Goal: Task Accomplishment & Management: Use online tool/utility

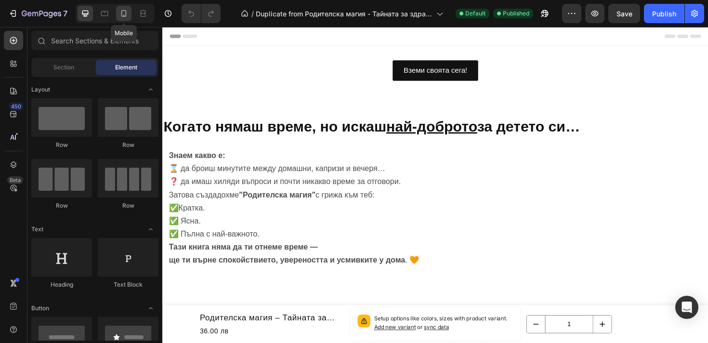
click at [123, 19] on div at bounding box center [123, 13] width 15 height 15
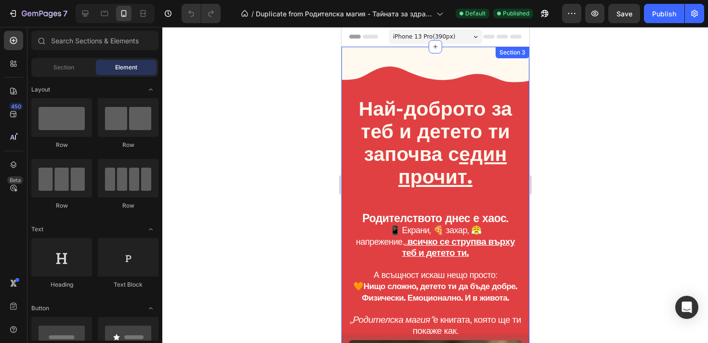
click at [346, 149] on div "Най-доброто за теб и детето ти започва с един прочит. Heading Родителството дне…" at bounding box center [435, 336] width 188 height 578
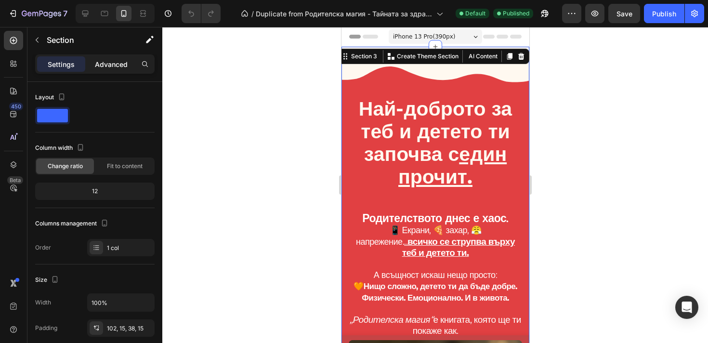
click at [115, 67] on p "Advanced" at bounding box center [111, 64] width 33 height 10
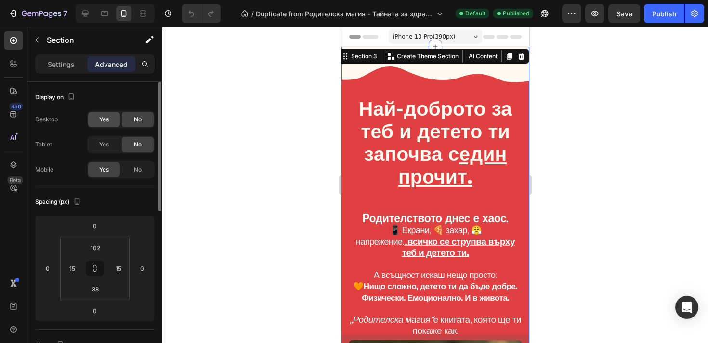
click at [113, 124] on div "Yes" at bounding box center [104, 119] width 32 height 15
click at [112, 142] on div "Yes" at bounding box center [104, 144] width 32 height 15
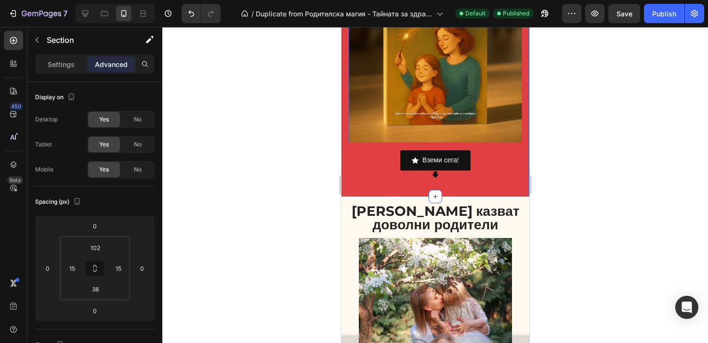
scroll to position [481, 0]
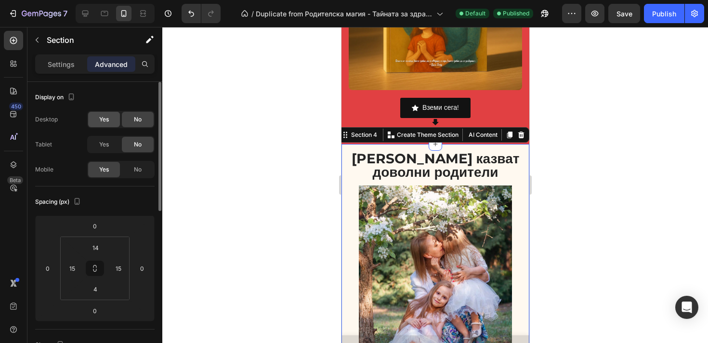
click at [103, 115] on div "Yes" at bounding box center [104, 119] width 32 height 15
click at [109, 152] on div "Yes" at bounding box center [104, 144] width 32 height 15
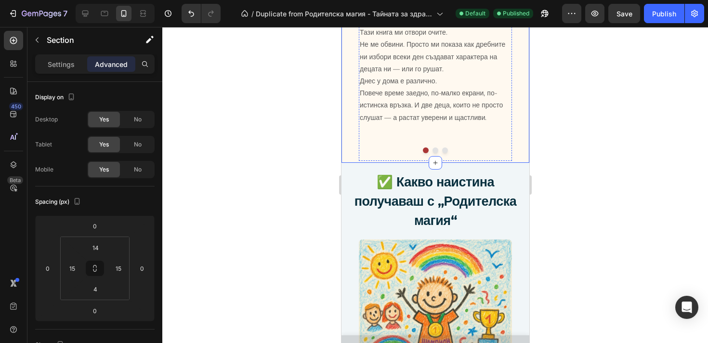
scroll to position [993, 0]
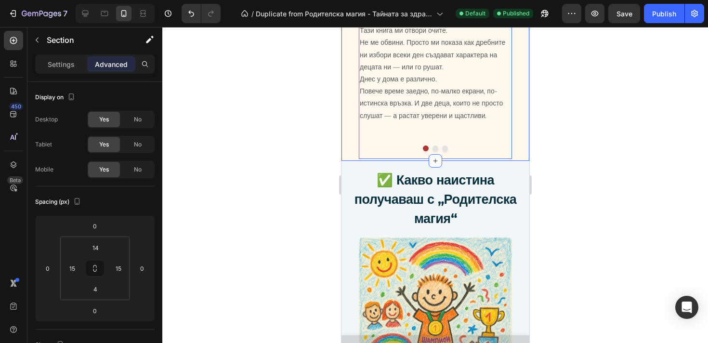
click at [401, 146] on p at bounding box center [434, 140] width 151 height 12
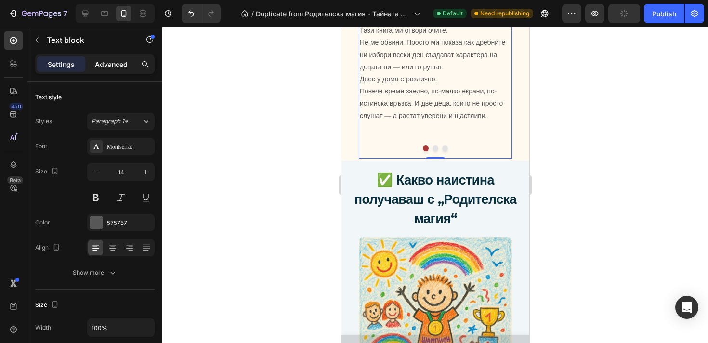
click at [106, 61] on p "Advanced" at bounding box center [111, 64] width 33 height 10
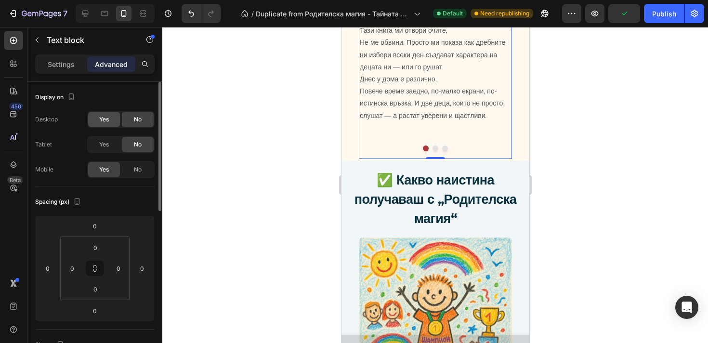
click at [107, 121] on span "Yes" at bounding box center [104, 119] width 10 height 9
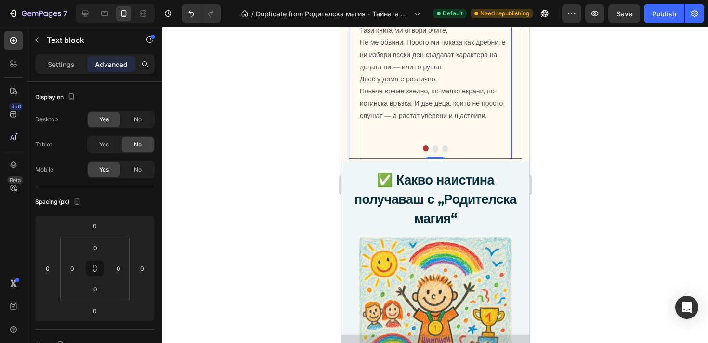
click at [433, 151] on button "Dot" at bounding box center [435, 148] width 6 height 6
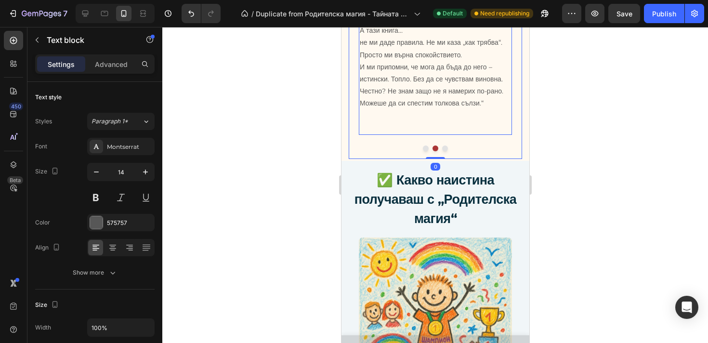
click at [389, 122] on p at bounding box center [434, 116] width 151 height 12
click at [122, 62] on p "Advanced" at bounding box center [111, 64] width 33 height 10
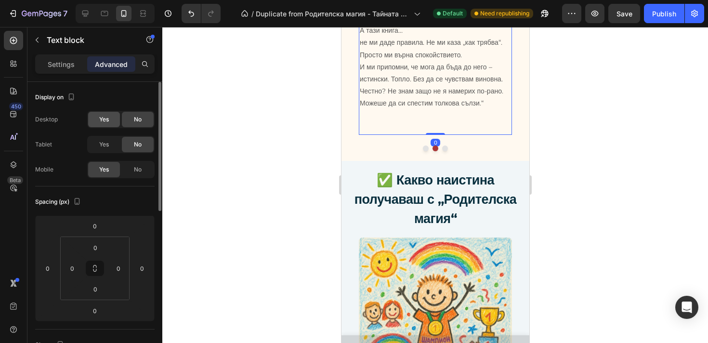
click at [105, 120] on span "Yes" at bounding box center [104, 119] width 10 height 9
click at [105, 142] on span "Yes" at bounding box center [104, 144] width 10 height 9
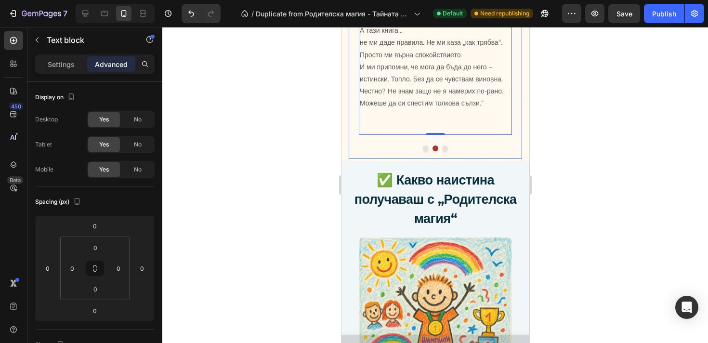
click at [446, 151] on button "Dot" at bounding box center [445, 148] width 6 height 6
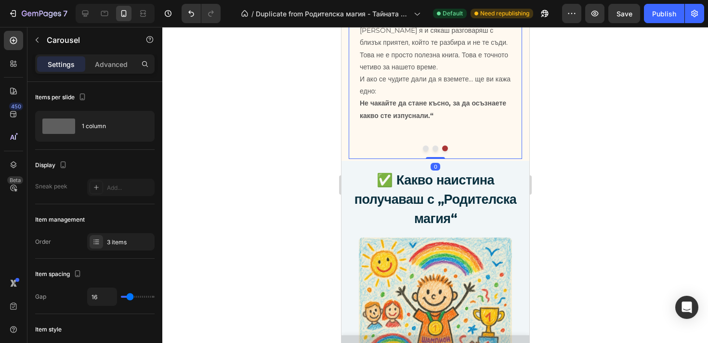
click at [127, 69] on div "Advanced" at bounding box center [111, 63] width 48 height 15
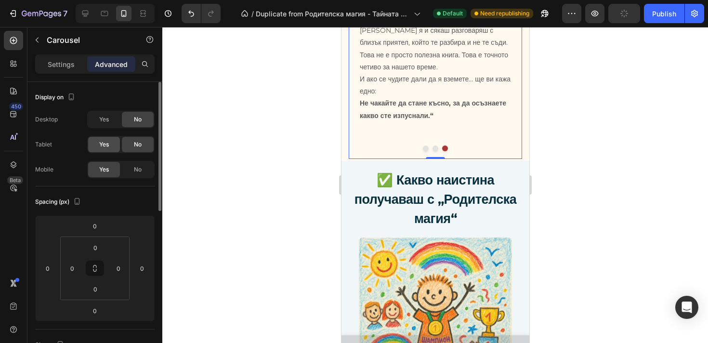
click at [99, 112] on div "Yes" at bounding box center [104, 119] width 32 height 15
click at [103, 139] on div "Yes" at bounding box center [104, 144] width 32 height 15
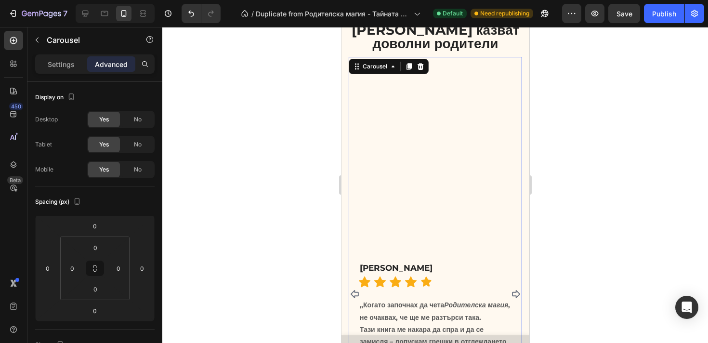
scroll to position [613, 0]
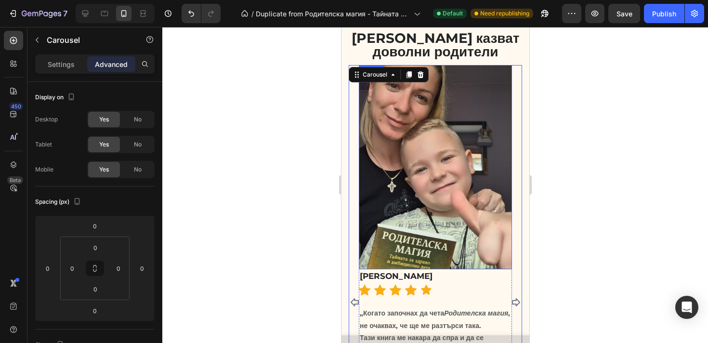
click at [433, 144] on img at bounding box center [434, 167] width 153 height 204
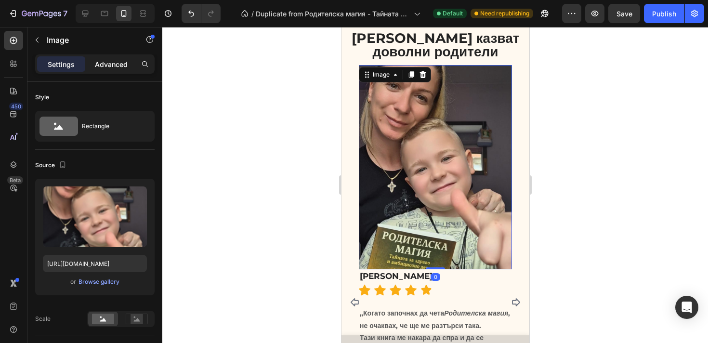
click at [110, 64] on p "Advanced" at bounding box center [111, 64] width 33 height 10
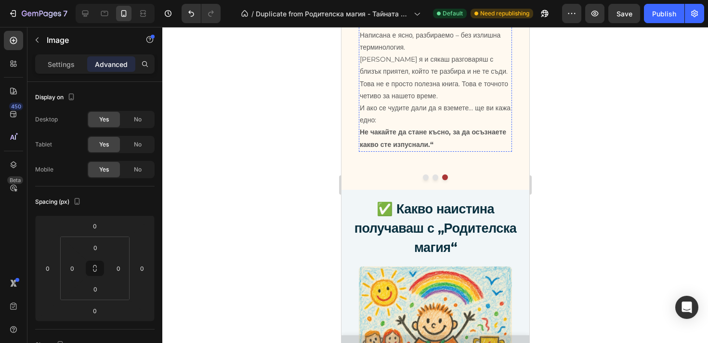
scroll to position [954, 0]
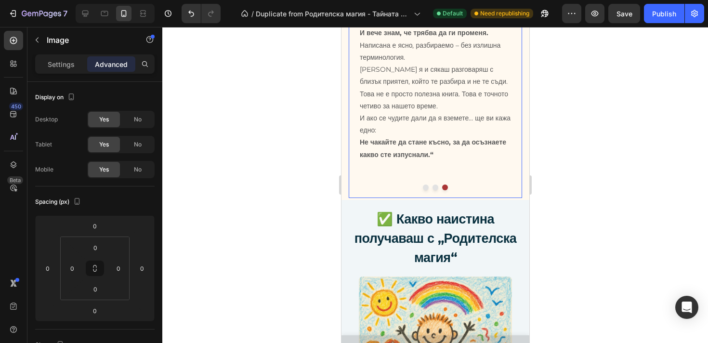
click at [425, 190] on button "Dot" at bounding box center [425, 187] width 6 height 6
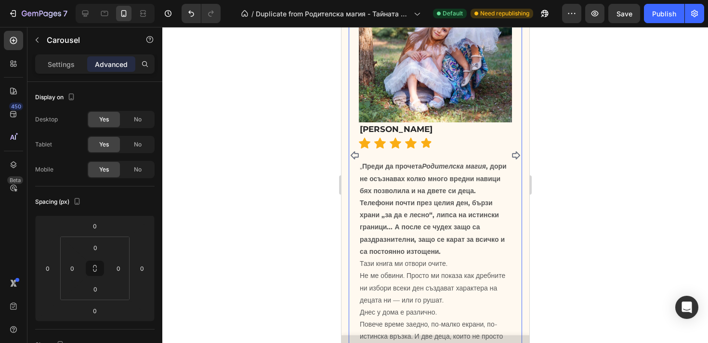
scroll to position [750, 0]
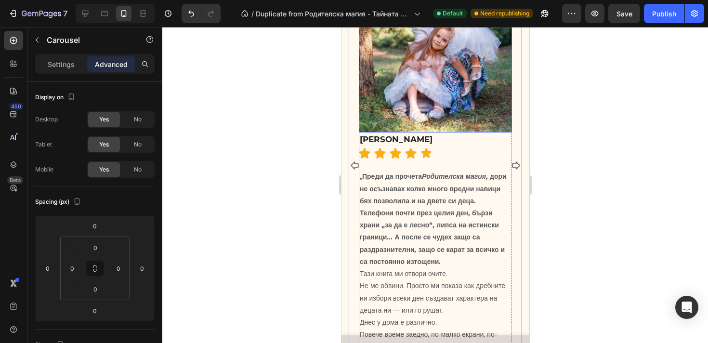
click at [404, 86] on img at bounding box center [434, 30] width 153 height 204
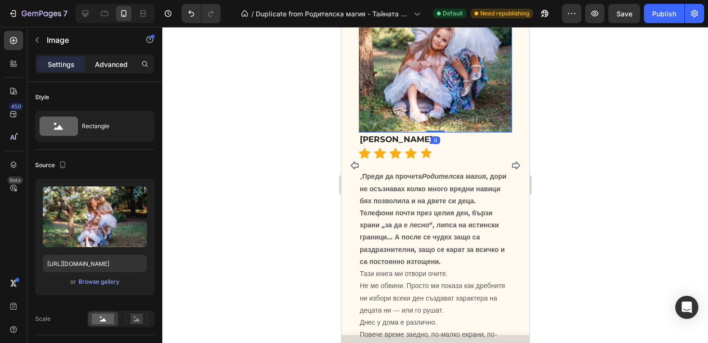
click at [123, 65] on p "Advanced" at bounding box center [111, 64] width 33 height 10
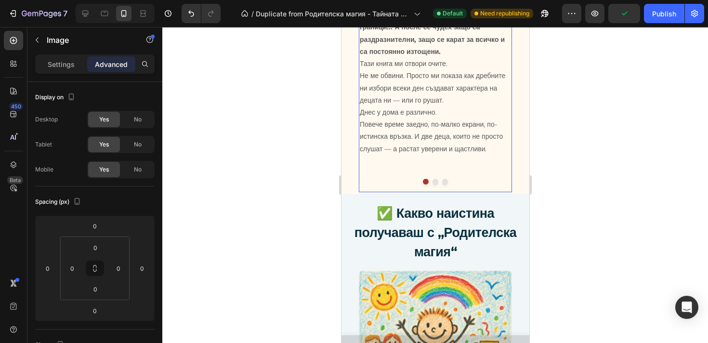
scroll to position [959, 0]
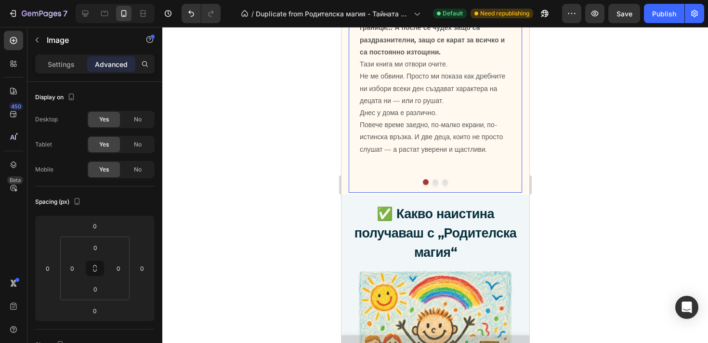
click at [436, 185] on button "Dot" at bounding box center [435, 182] width 6 height 6
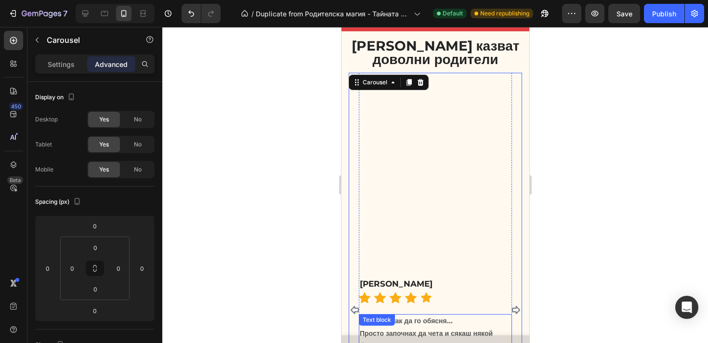
scroll to position [600, 0]
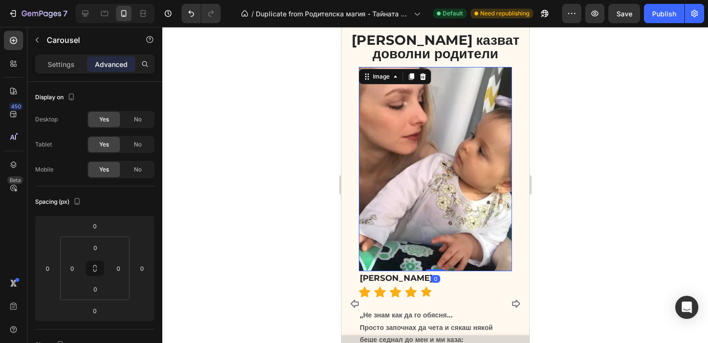
click at [430, 158] on img at bounding box center [434, 169] width 153 height 204
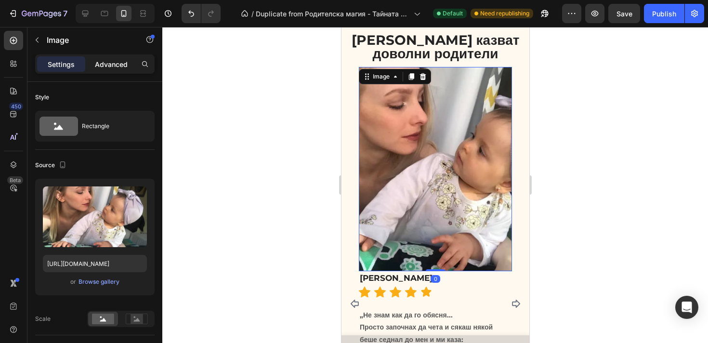
click at [106, 66] on p "Advanced" at bounding box center [111, 64] width 33 height 10
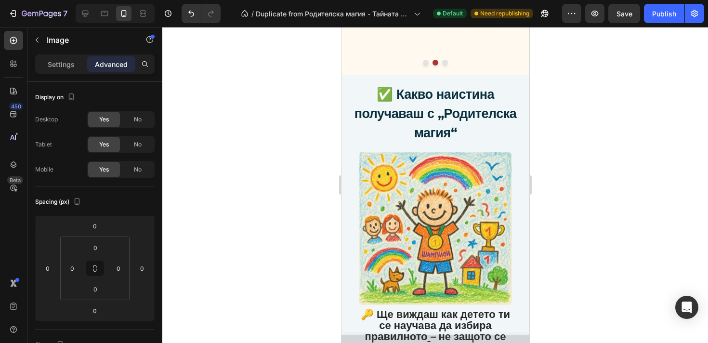
scroll to position [1084, 0]
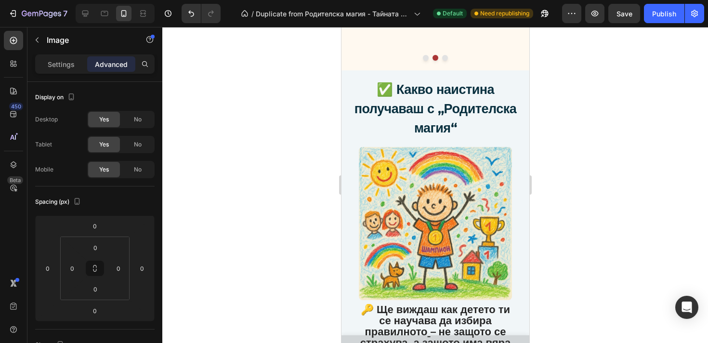
click at [406, 200] on img at bounding box center [434, 223] width 153 height 153
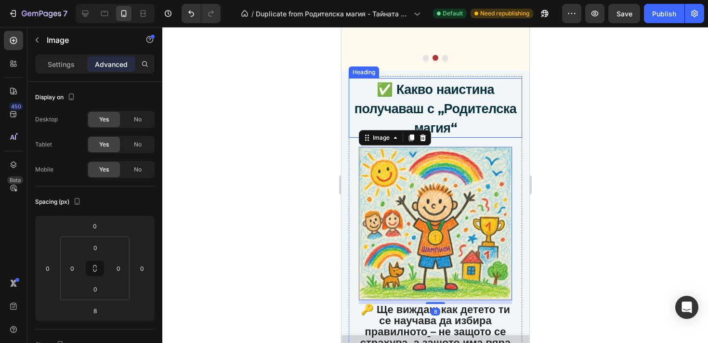
click at [349, 137] on h2 "✅ Какво наистина получаваш с „Родителска магия“" at bounding box center [434, 108] width 173 height 60
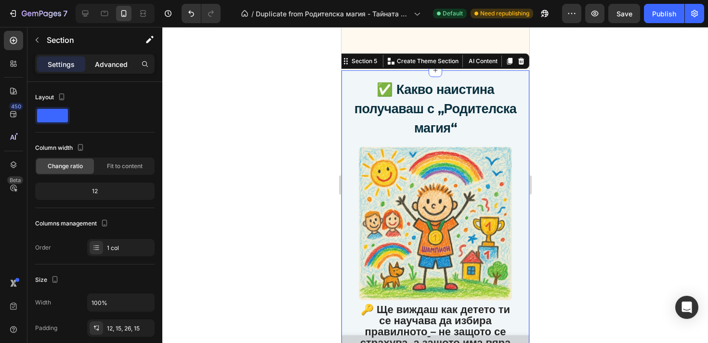
click at [123, 58] on div "Advanced" at bounding box center [111, 63] width 48 height 15
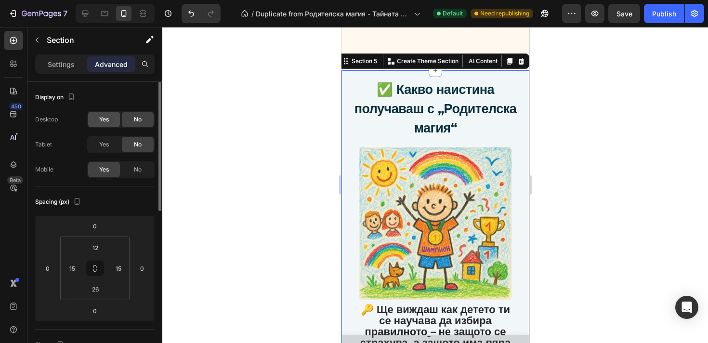
click at [105, 118] on span "Yes" at bounding box center [104, 119] width 10 height 9
click at [105, 140] on span "Yes" at bounding box center [104, 144] width 10 height 9
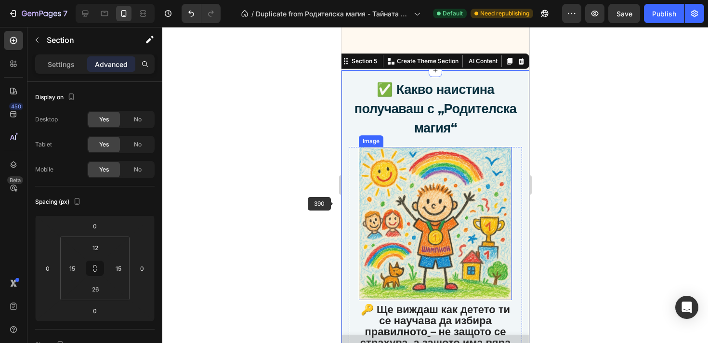
click at [395, 222] on img at bounding box center [434, 223] width 153 height 153
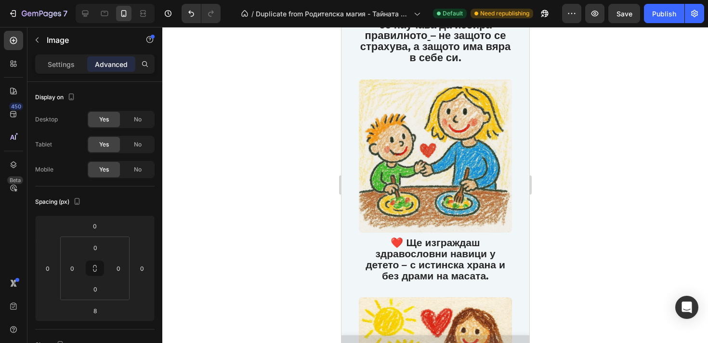
scroll to position [1401, 0]
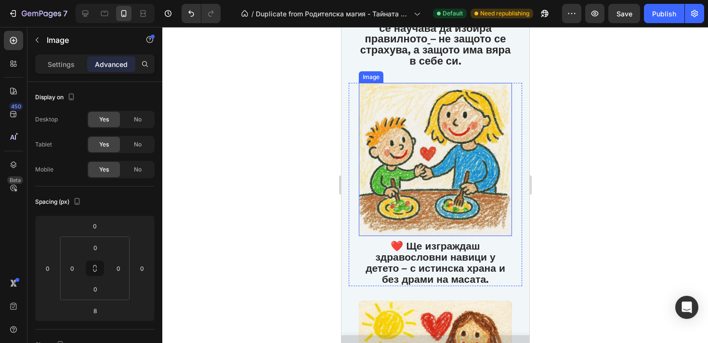
click at [435, 192] on img at bounding box center [434, 159] width 153 height 153
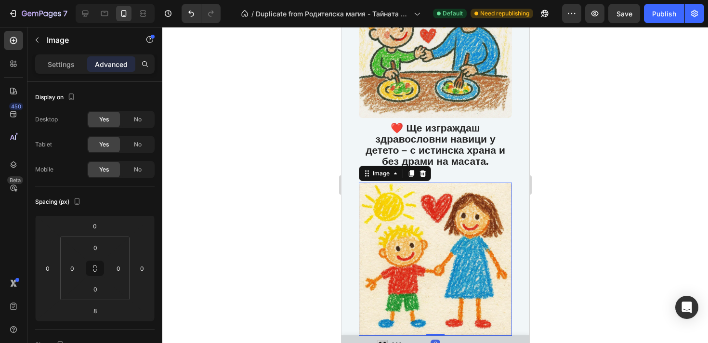
click at [435, 231] on img at bounding box center [434, 259] width 153 height 153
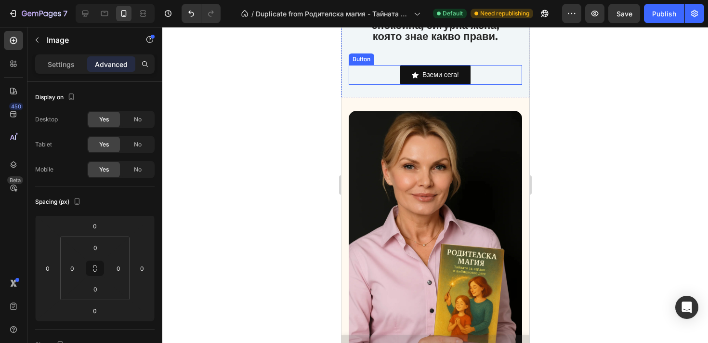
scroll to position [2088, 0]
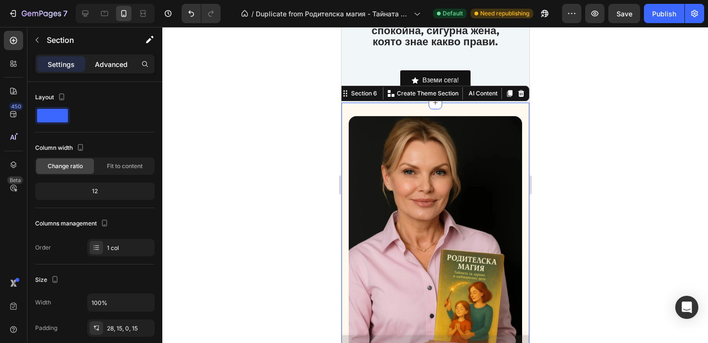
click at [111, 66] on p "Advanced" at bounding box center [111, 64] width 33 height 10
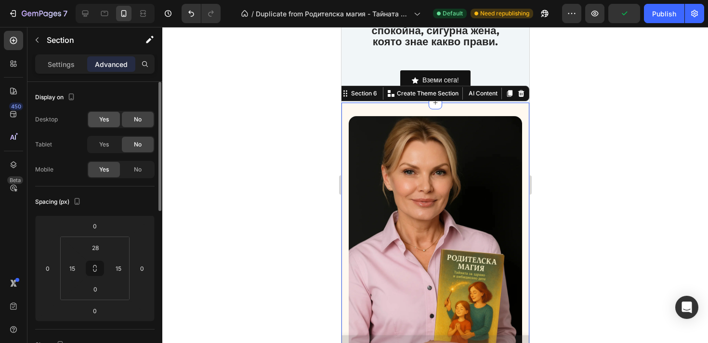
click at [97, 113] on div "Yes" at bounding box center [104, 119] width 32 height 15
click at [100, 140] on span "Yes" at bounding box center [104, 144] width 10 height 9
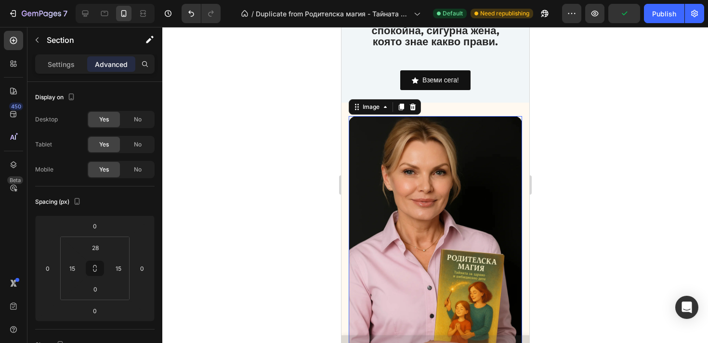
click at [373, 198] on img at bounding box center [434, 246] width 173 height 260
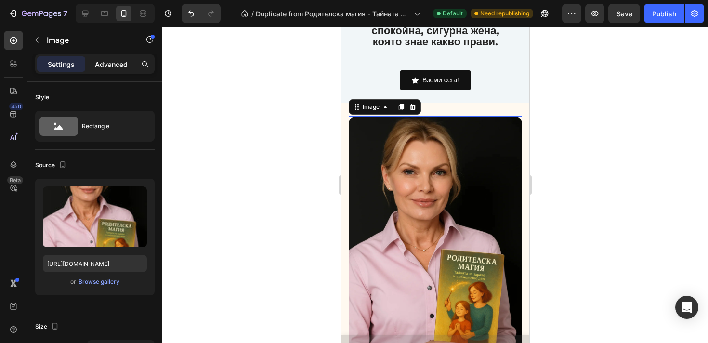
click at [97, 67] on p "Advanced" at bounding box center [111, 64] width 33 height 10
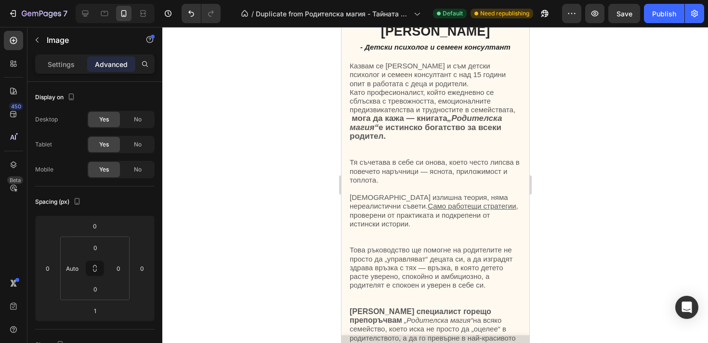
scroll to position [2467, 0]
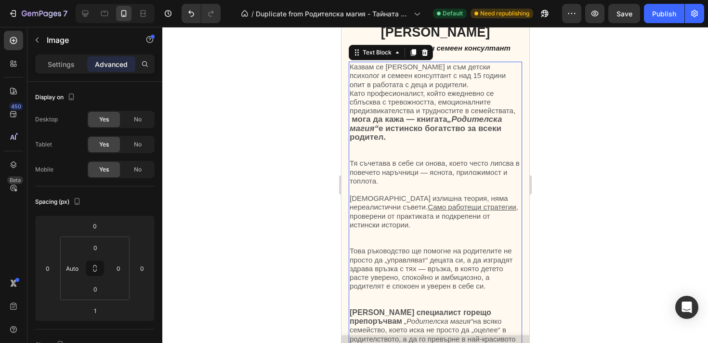
click at [434, 239] on p "Тя съчетава в себе си онова, което често липсва в повечето наръчници — яснота, …" at bounding box center [434, 203] width 171 height 88
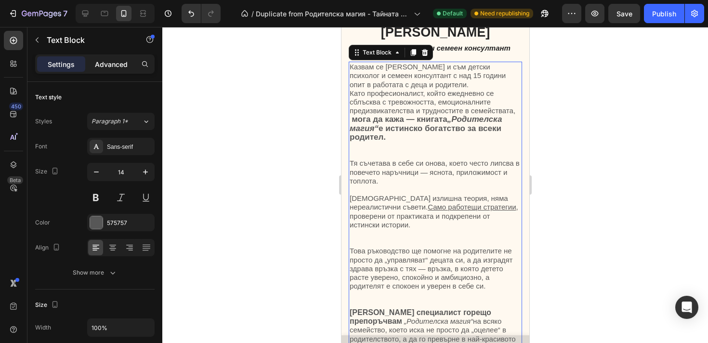
click at [101, 62] on p "Advanced" at bounding box center [111, 64] width 33 height 10
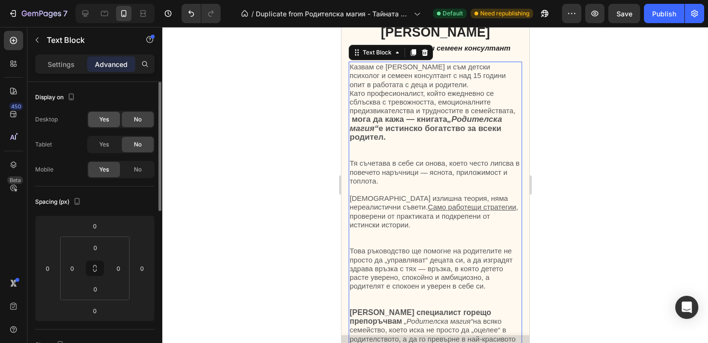
click at [99, 117] on span "Yes" at bounding box center [104, 119] width 10 height 9
click at [99, 139] on div "Yes" at bounding box center [104, 144] width 32 height 15
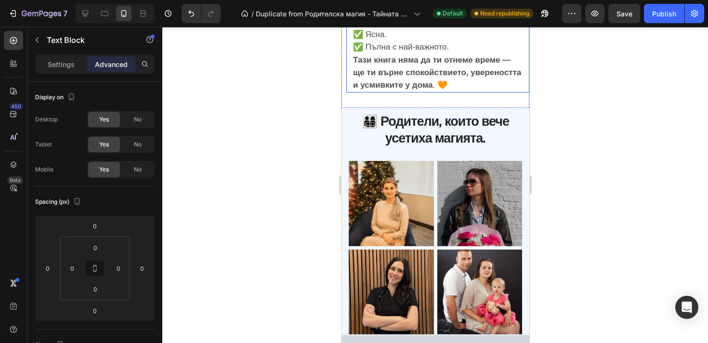
scroll to position [3367, 0]
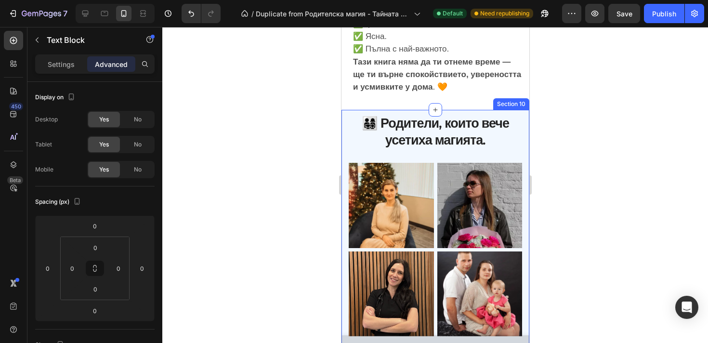
click at [346, 118] on div "👨‍👩‍👧‍👦 Родители, които вече усетиха магията. Heading Row Image Image Row Image…" at bounding box center [435, 329] width 188 height 438
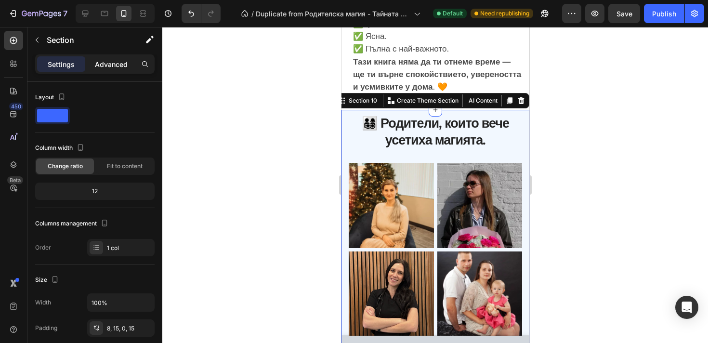
click at [114, 67] on p "Advanced" at bounding box center [111, 64] width 33 height 10
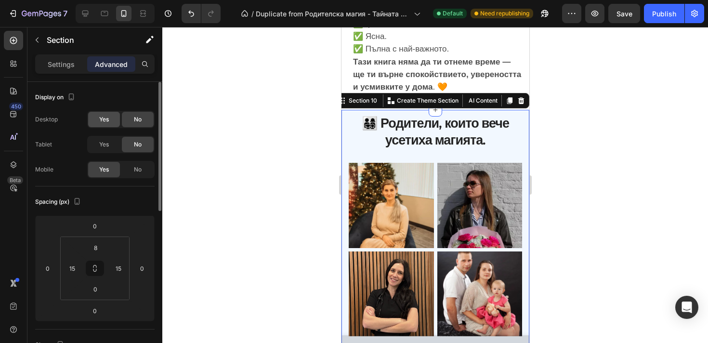
click at [109, 118] on div "Yes" at bounding box center [104, 119] width 32 height 15
click at [109, 137] on div "Yes" at bounding box center [104, 144] width 32 height 15
click at [432, 149] on div "👨‍👩‍👧‍👦 Родители, които вече усетиха магията. Heading Row Image Image Row Image…" at bounding box center [434, 331] width 173 height 434
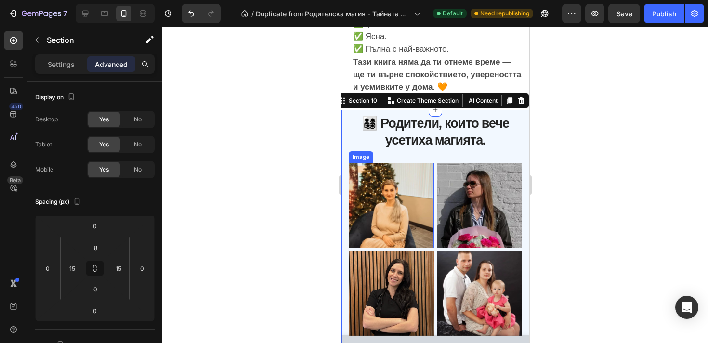
click at [423, 186] on img at bounding box center [390, 205] width 85 height 85
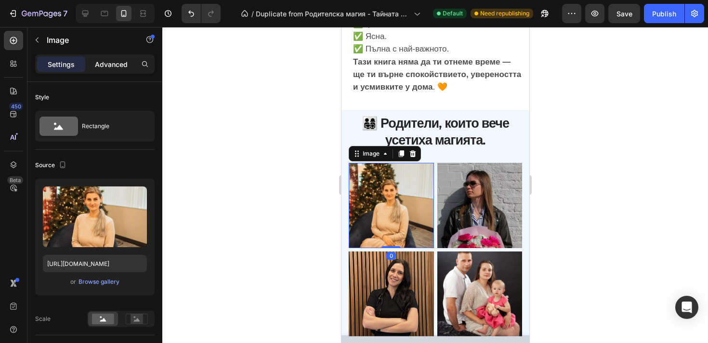
click at [111, 61] on p "Advanced" at bounding box center [111, 64] width 33 height 10
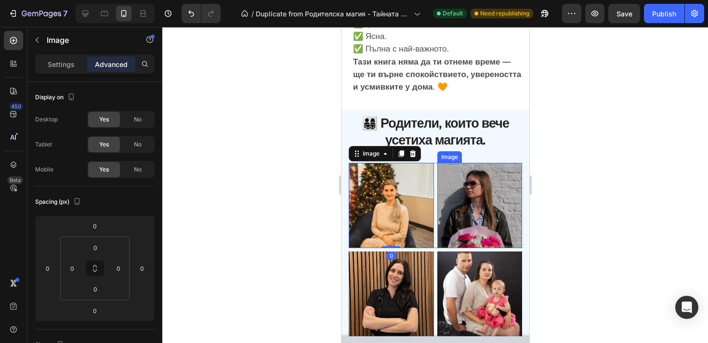
click at [492, 213] on img at bounding box center [479, 205] width 85 height 85
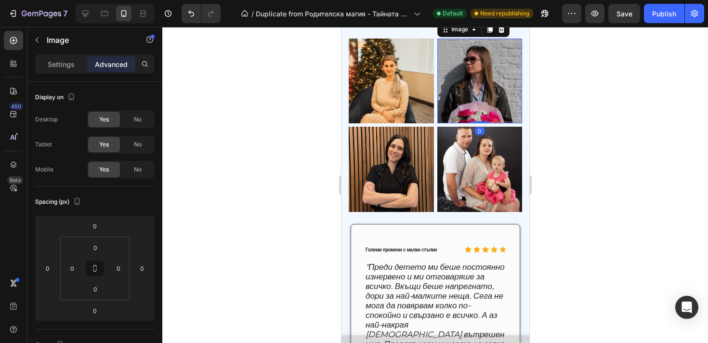
scroll to position [3506, 0]
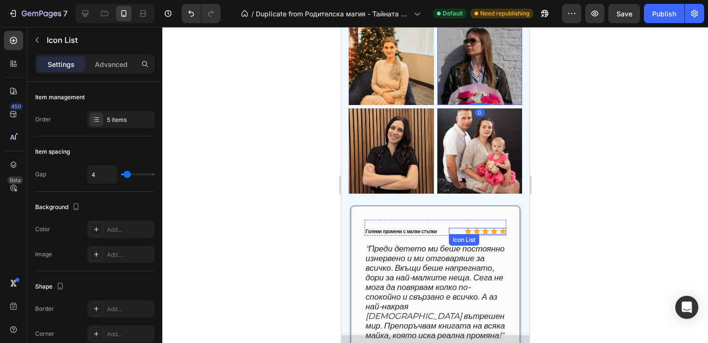
click at [452, 228] on div "Icon Icon Icon Icon Icon" at bounding box center [476, 231] width 57 height 7
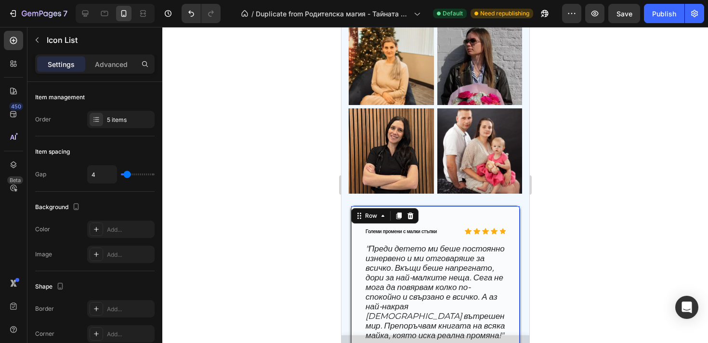
click at [388, 211] on div "Icon Icon Icon Icon Icon Icon List Големи промени с малки стъпки Text Block Row…" at bounding box center [435, 294] width 170 height 177
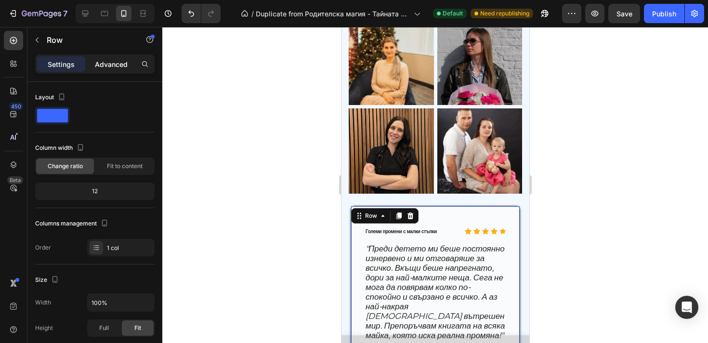
click at [126, 66] on p "Advanced" at bounding box center [111, 64] width 33 height 10
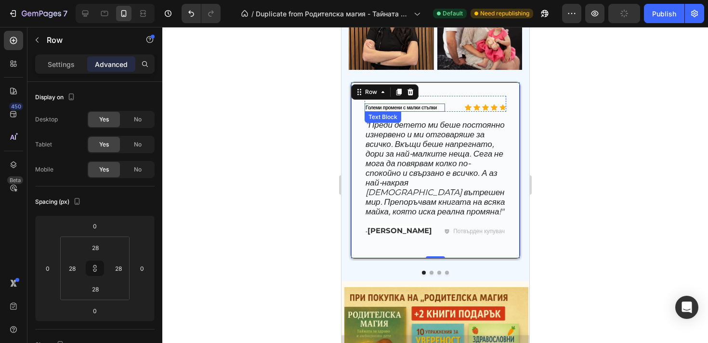
scroll to position [3635, 0]
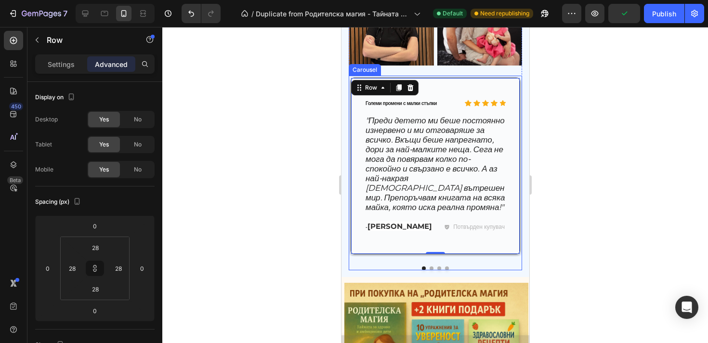
click at [430, 270] on button "Dot" at bounding box center [431, 268] width 4 height 4
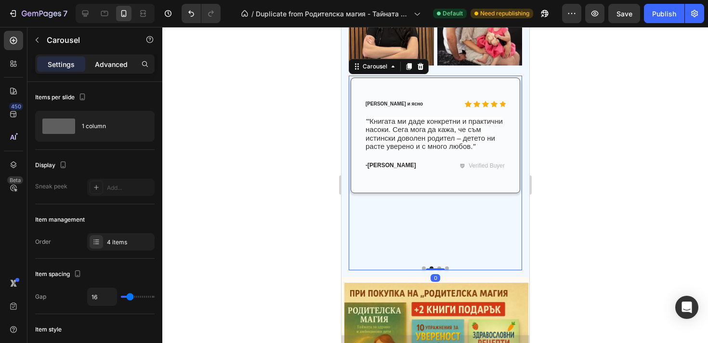
click at [107, 67] on p "Advanced" at bounding box center [111, 64] width 33 height 10
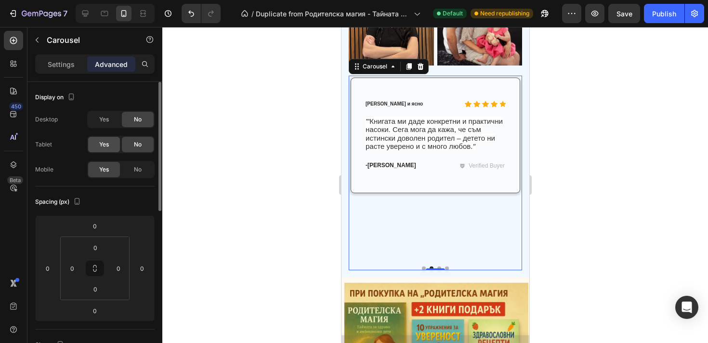
click at [108, 117] on span "Yes" at bounding box center [104, 119] width 10 height 9
click at [106, 145] on span "Yes" at bounding box center [104, 144] width 10 height 9
click at [446, 270] on button "Dot" at bounding box center [447, 268] width 4 height 4
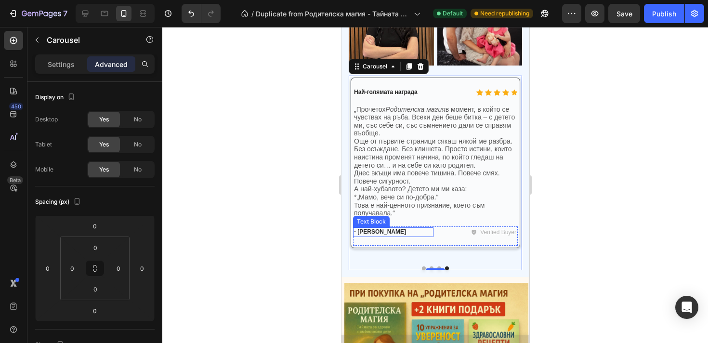
click at [396, 235] on p "- [PERSON_NAME]" at bounding box center [393, 232] width 79 height 8
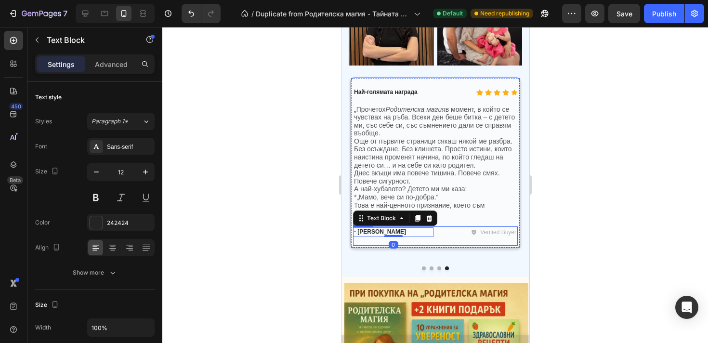
click at [446, 242] on div "- [PERSON_NAME] Text Block 0 Verified Buyer Item List Row" at bounding box center [435, 235] width 165 height 19
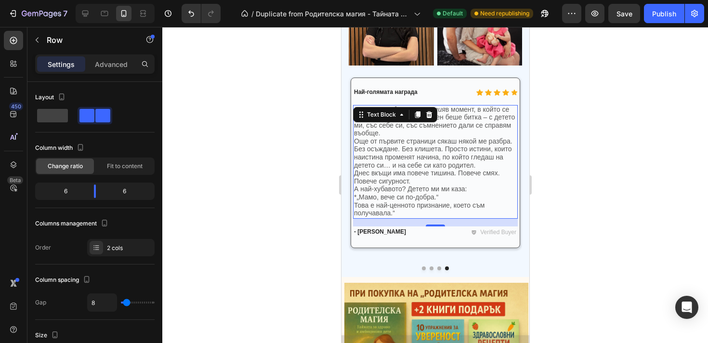
click at [502, 217] on p "Това е най-ценното признание, което съм получавала.“" at bounding box center [435, 210] width 163 height 16
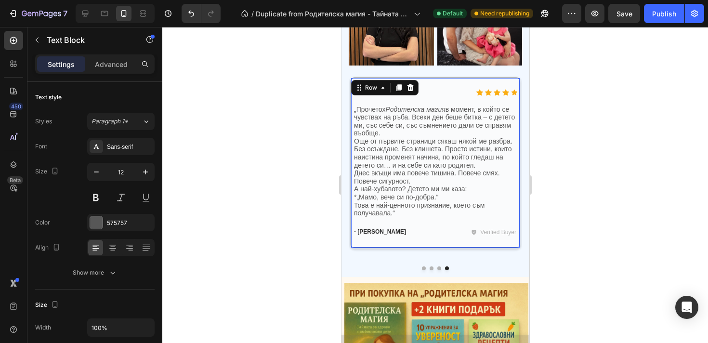
click at [499, 79] on div "Icon Icon Icon Icon Icon Icon List Най-голямата награда Text Block Row „Прочето…" at bounding box center [435, 163] width 170 height 171
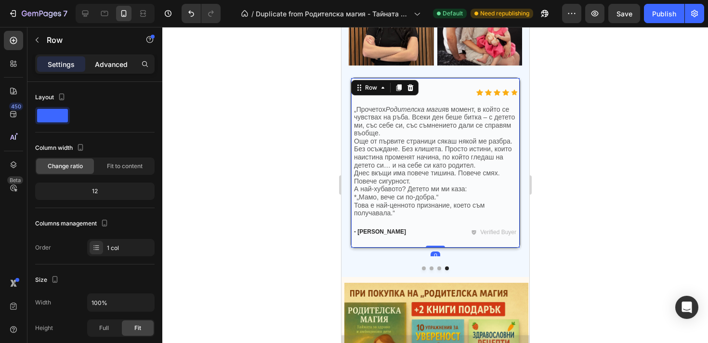
click at [106, 61] on p "Advanced" at bounding box center [111, 64] width 33 height 10
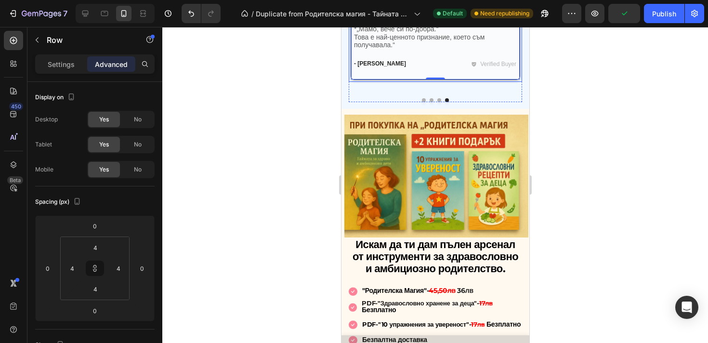
scroll to position [3810, 0]
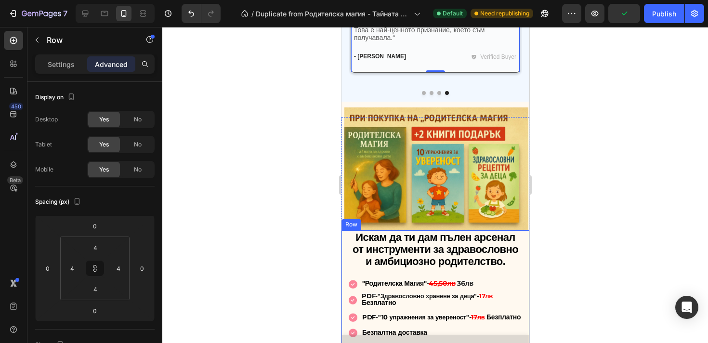
click at [343, 264] on div "Искам да ти дам пълен арсенал от инструменти за здравословно и амбициозно родит…" at bounding box center [435, 330] width 188 height 201
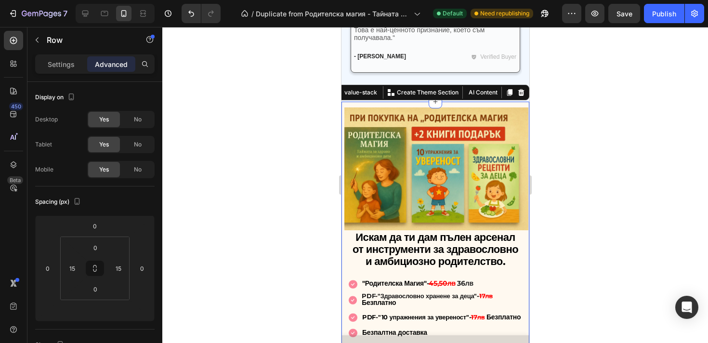
click at [367, 118] on div "Image Искам да ти дам пълен арсенал от инструменти за здравословно и амбициозно…" at bounding box center [435, 270] width 188 height 337
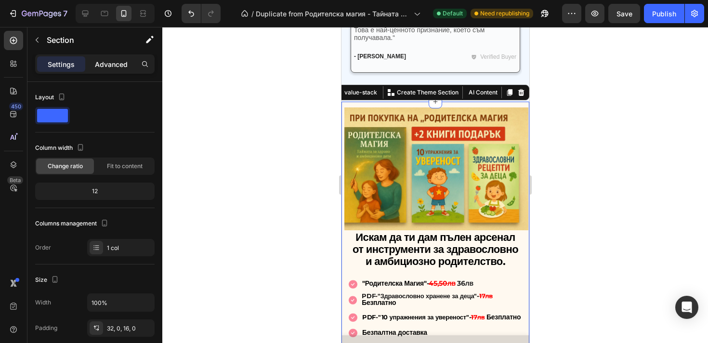
click at [110, 65] on p "Advanced" at bounding box center [111, 64] width 33 height 10
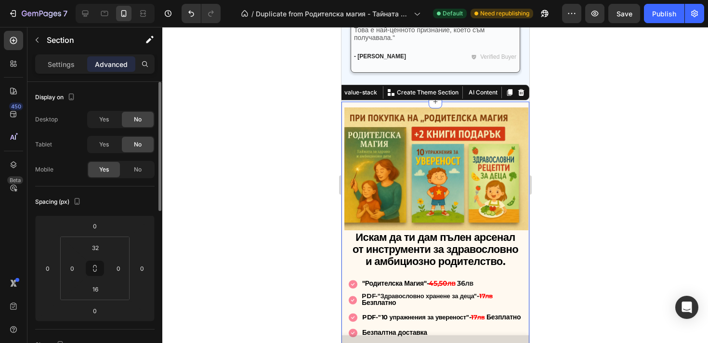
click at [107, 134] on div "Desktop Yes No Tablet Yes No Mobile Yes No" at bounding box center [94, 144] width 119 height 67
click at [106, 144] on span "Yes" at bounding box center [104, 144] width 10 height 9
click at [110, 125] on div "Yes" at bounding box center [104, 119] width 32 height 15
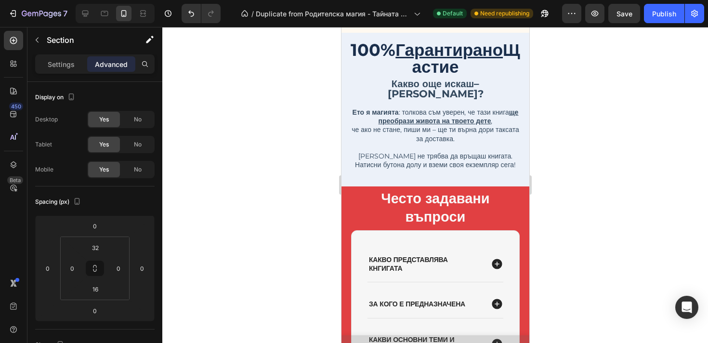
scroll to position [4273, 0]
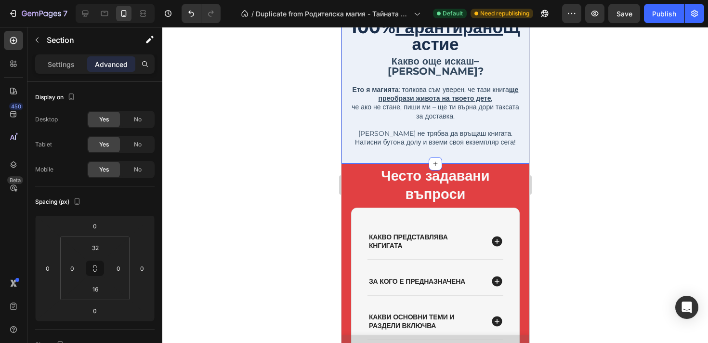
click at [347, 140] on div "100% Гарантирано Щастие Heading Какво още искаш – магия ли? Ето я магията : тол…" at bounding box center [435, 87] width 188 height 154
click at [115, 113] on div "Yes" at bounding box center [104, 119] width 32 height 15
click at [113, 142] on div "Yes" at bounding box center [104, 144] width 32 height 15
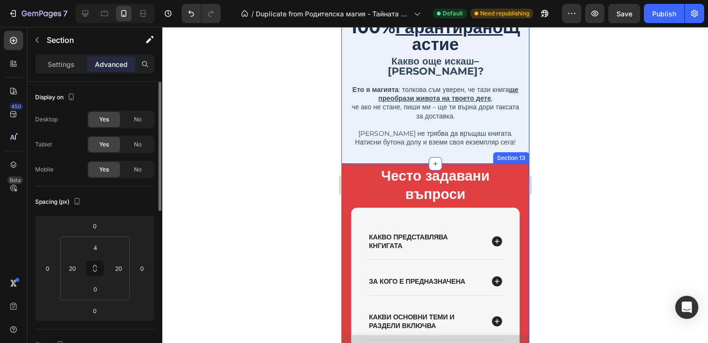
click at [346, 178] on div "Често задавани въпроси Heading какво представлява кнгигата за кого е предназнач…" at bounding box center [435, 289] width 188 height 251
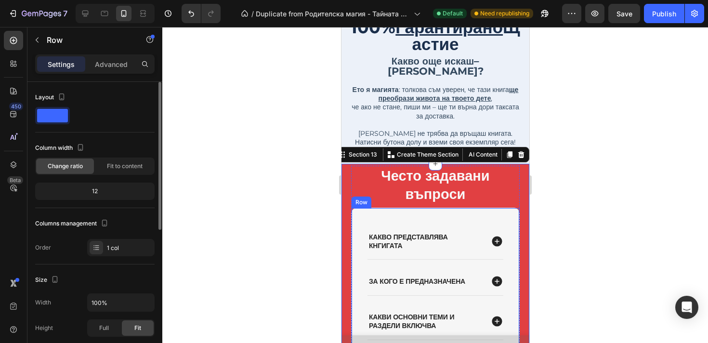
click at [360, 227] on div "какво представлява кнгигата за кого е предназначена какви основни теми и раздел…" at bounding box center [435, 306] width 169 height 196
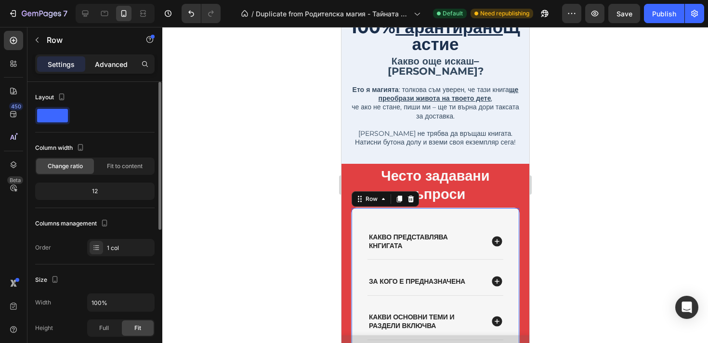
click at [108, 60] on p "Advanced" at bounding box center [111, 64] width 33 height 10
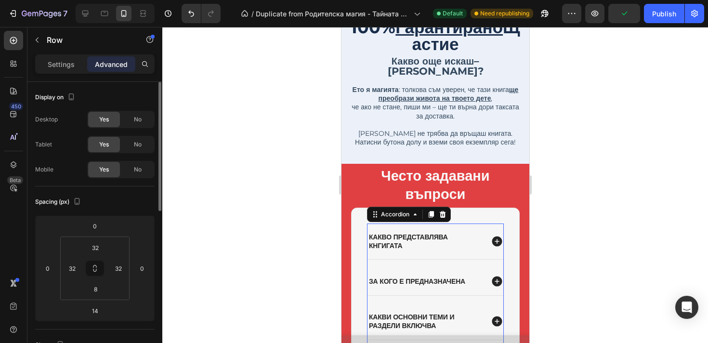
click at [449, 233] on p "какво представлява кнгигата" at bounding box center [424, 241] width 113 height 17
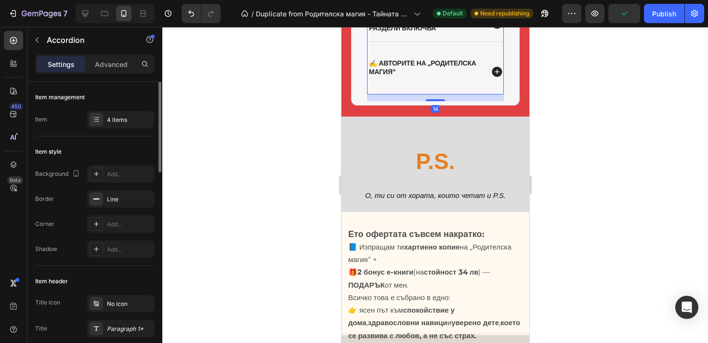
scroll to position [4561, 0]
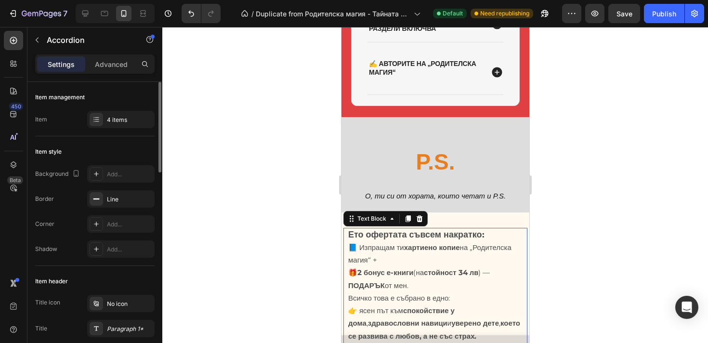
click at [349, 225] on div "Text Block" at bounding box center [385, 218] width 84 height 15
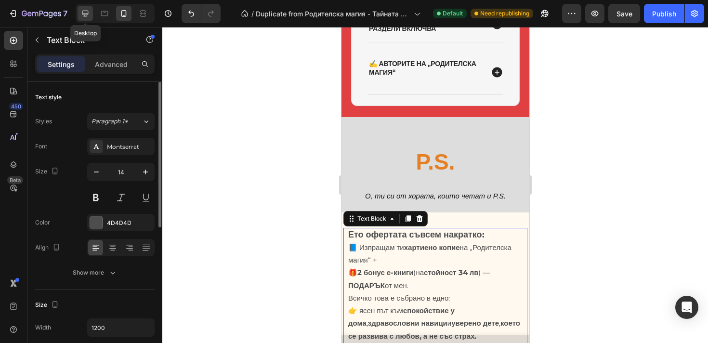
click at [87, 11] on icon at bounding box center [85, 14] width 6 height 6
type input "16"
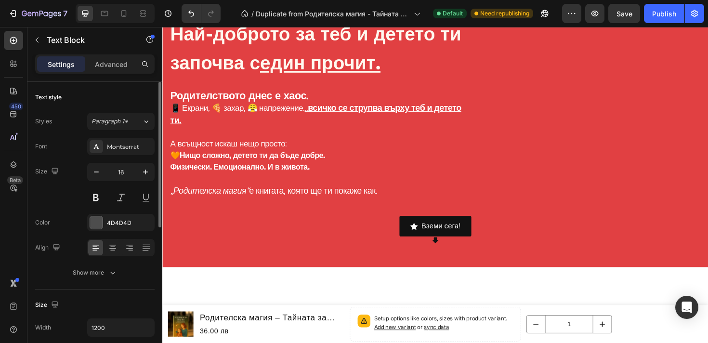
scroll to position [139, 0]
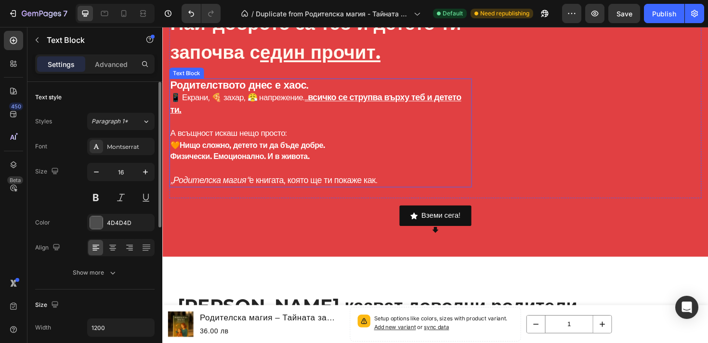
click at [473, 157] on p "🧡 Нищо сложно, детето ти да бъде добре. Физически. Емоционално. И в живота." at bounding box center [330, 164] width 318 height 37
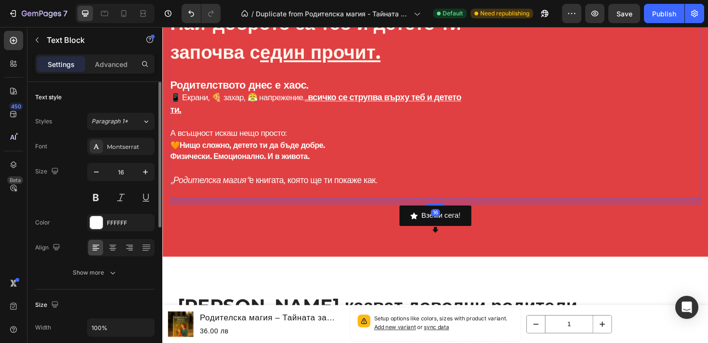
click at [527, 166] on div "Image" at bounding box center [618, 107] width 229 height 202
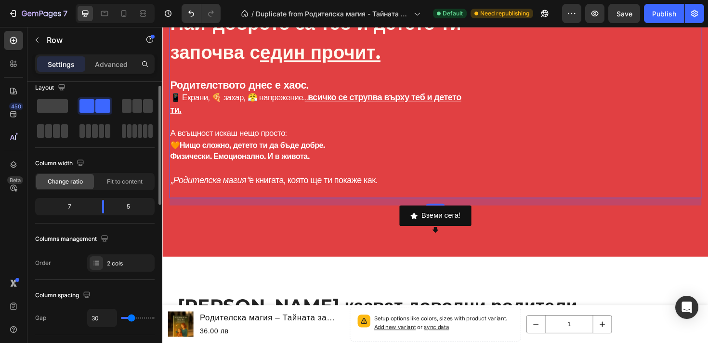
scroll to position [0, 0]
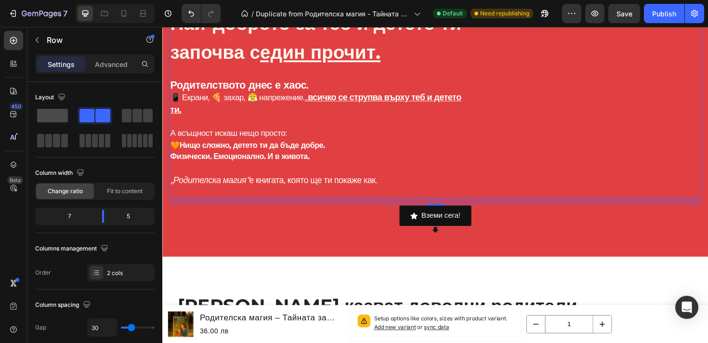
click at [60, 111] on span at bounding box center [52, 115] width 31 height 13
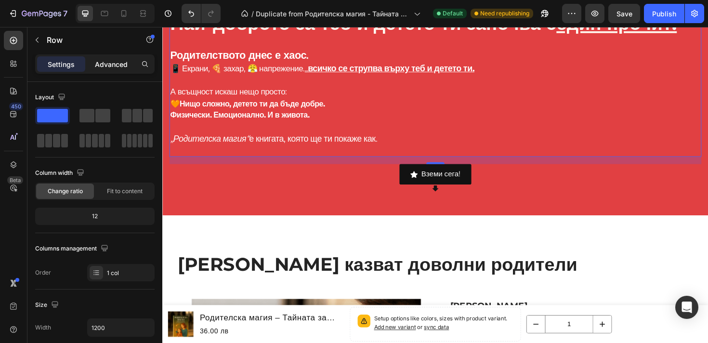
click at [109, 65] on p "Advanced" at bounding box center [111, 64] width 33 height 10
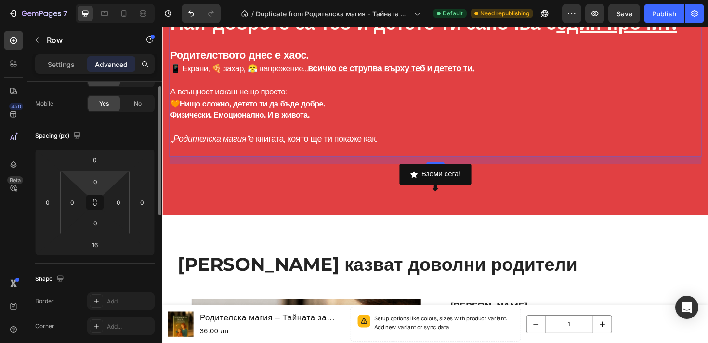
scroll to position [67, 0]
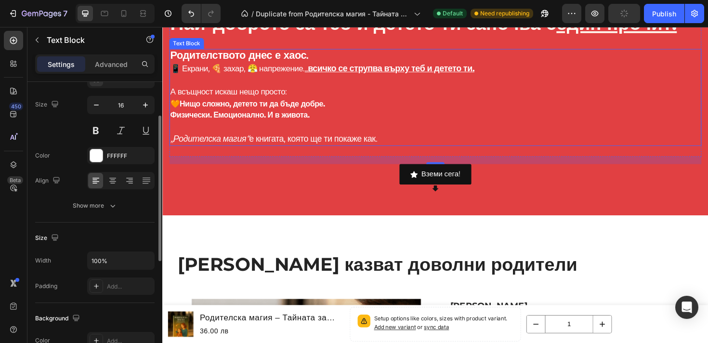
click at [334, 113] on strong "Нищо сложно, детето ти да бъде добре." at bounding box center [258, 108] width 154 height 10
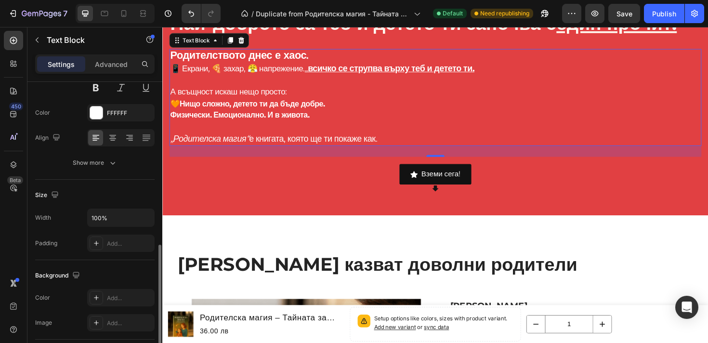
scroll to position [282, 0]
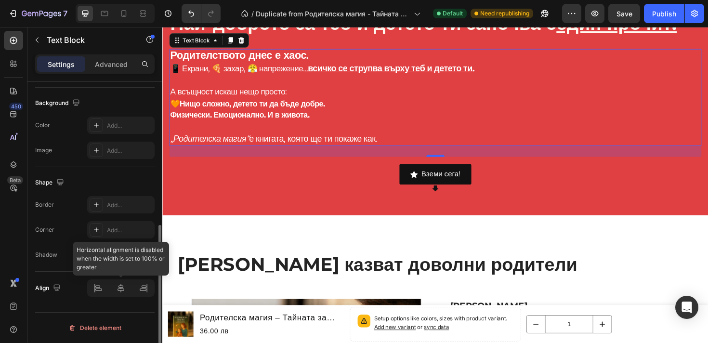
click at [122, 286] on div at bounding box center [120, 287] width 67 height 17
click at [122, 294] on div at bounding box center [120, 287] width 67 height 17
click at [101, 289] on div at bounding box center [120, 287] width 67 height 17
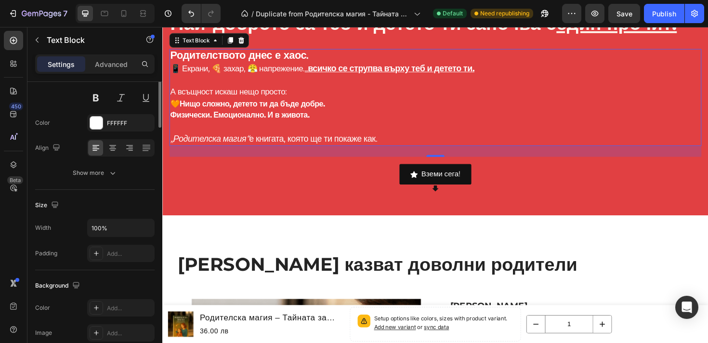
scroll to position [0, 0]
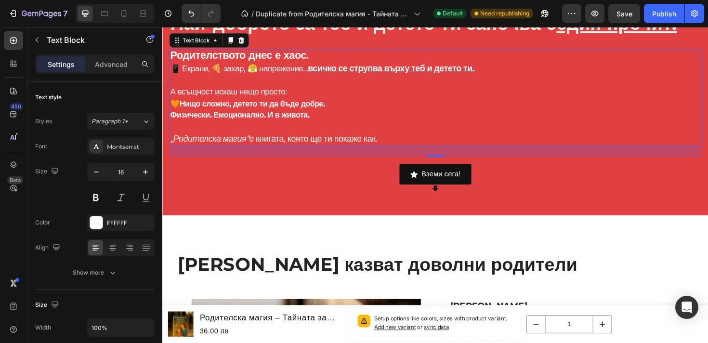
click at [74, 65] on div "Settings" at bounding box center [61, 63] width 48 height 15
click at [105, 65] on p "Advanced" at bounding box center [111, 64] width 33 height 10
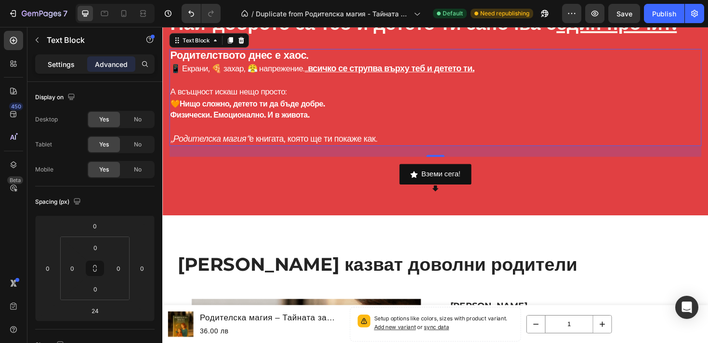
click at [72, 68] on p "Settings" at bounding box center [61, 64] width 27 height 10
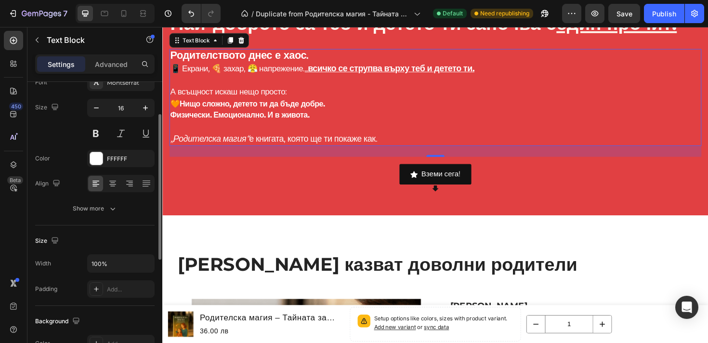
click at [78, 209] on div "Show more" at bounding box center [95, 209] width 45 height 10
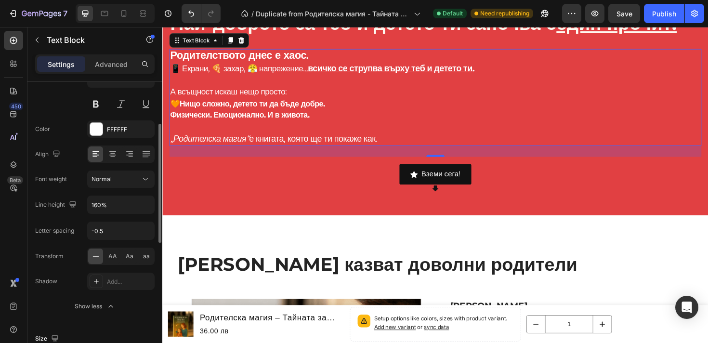
scroll to position [98, 0]
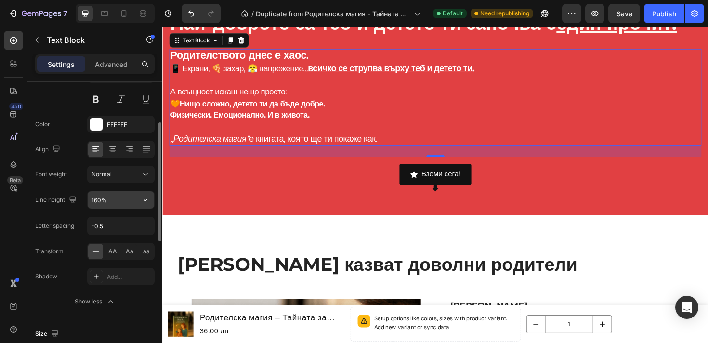
click at [120, 207] on input "160%" at bounding box center [121, 199] width 66 height 17
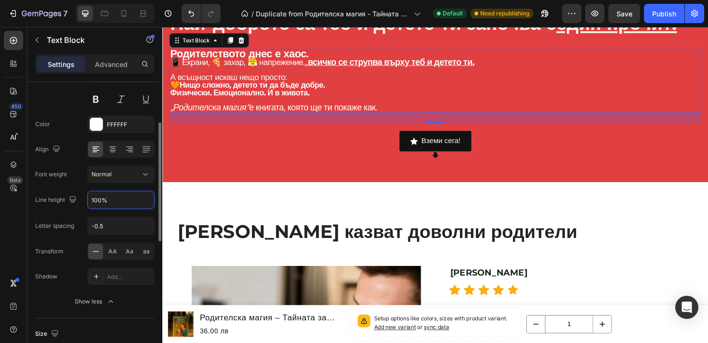
type input "100%"
click at [102, 213] on div "Font Montserrat Size 16 Color FFFFFF Align Font weight Normal Line height 100% …" at bounding box center [94, 174] width 119 height 271
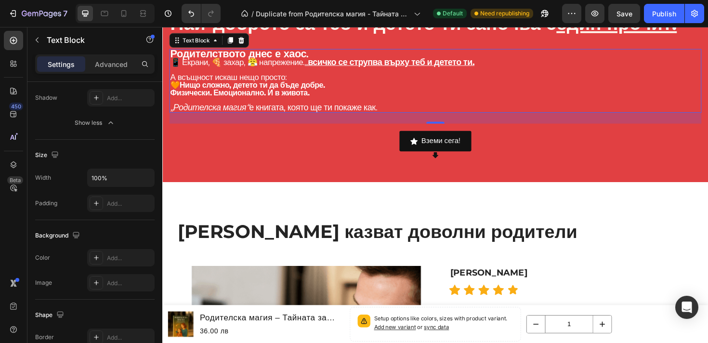
scroll to position [409, 0]
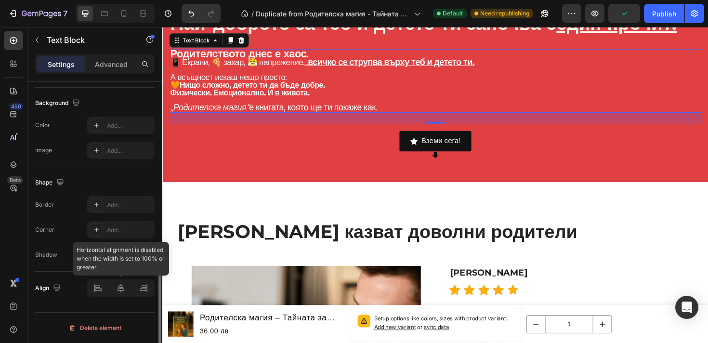
click at [122, 288] on div at bounding box center [120, 287] width 67 height 17
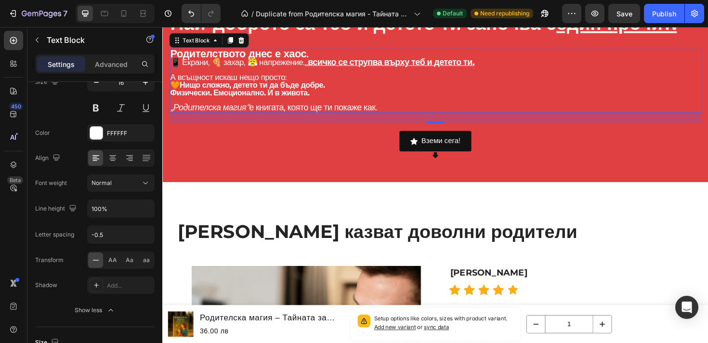
scroll to position [0, 0]
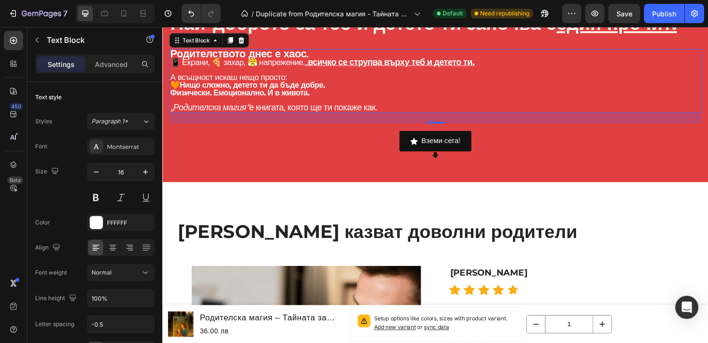
click at [61, 70] on div "Settings" at bounding box center [61, 63] width 48 height 15
click at [61, 41] on p "Text Block" at bounding box center [88, 40] width 82 height 12
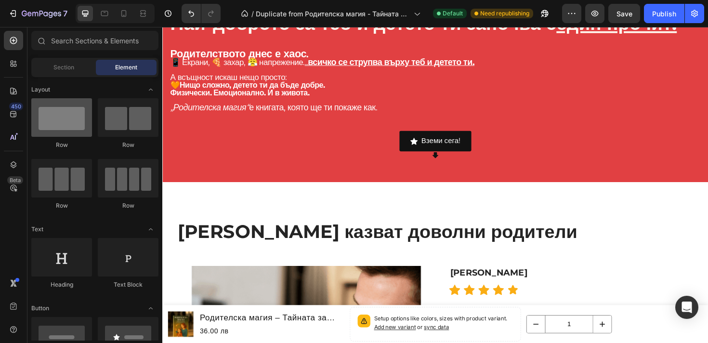
click at [75, 125] on div at bounding box center [61, 117] width 61 height 39
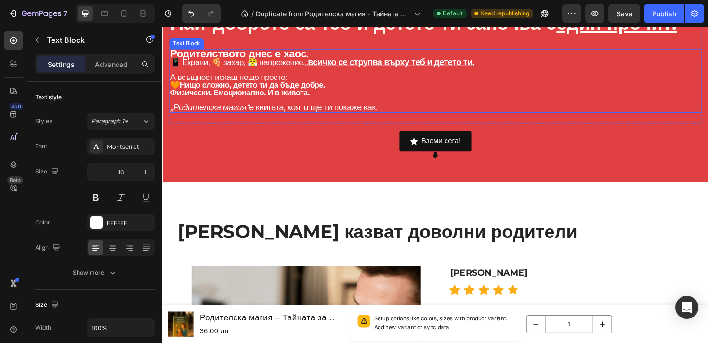
click at [246, 69] on span "📱 Екрани, 🍕 захар, 😤 напрежение" at bounding box center [241, 64] width 141 height 11
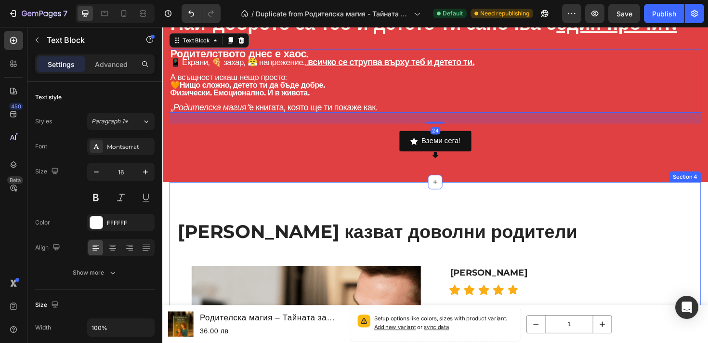
click at [331, 191] on div "Най-доброто за теб и детето ти започва с един прочит. Heading Родителството дне…" at bounding box center [451, 49] width 578 height 283
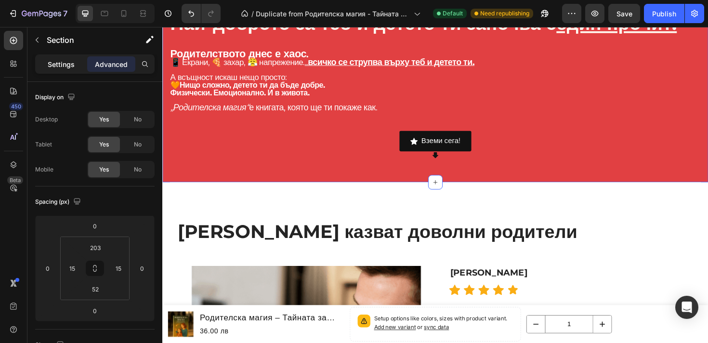
click at [66, 62] on p "Settings" at bounding box center [61, 64] width 27 height 10
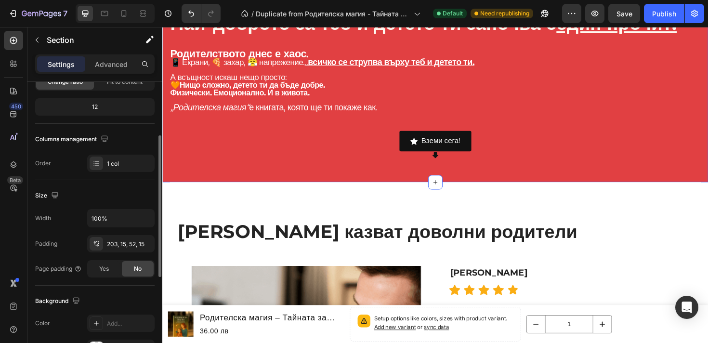
scroll to position [109, 0]
click at [100, 169] on div at bounding box center [96, 163] width 13 height 13
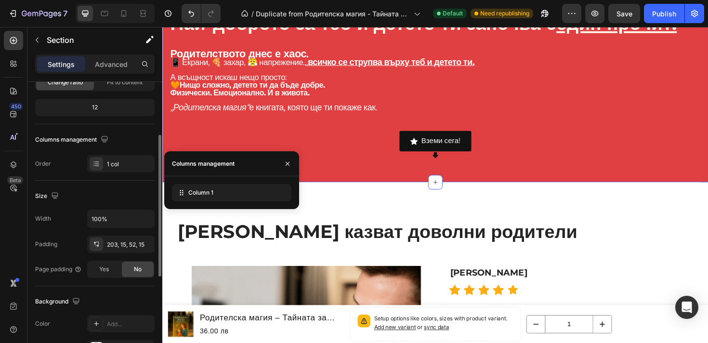
click at [93, 187] on div "Size Width 100% Padding 203, 15, 52, 15 Page padding Yes No" at bounding box center [94, 233] width 119 height 105
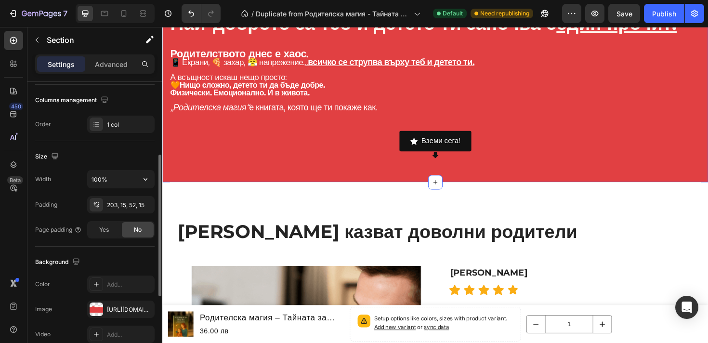
scroll to position [159, 0]
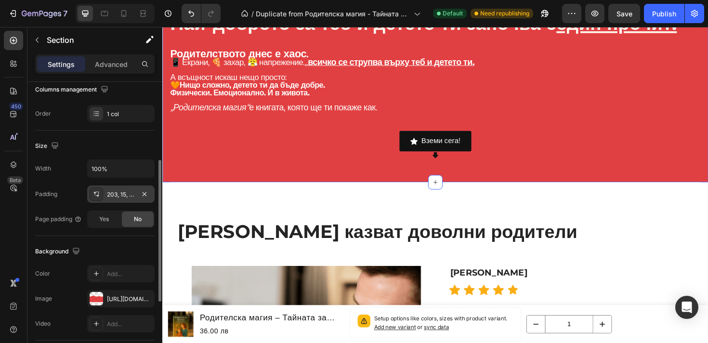
click at [114, 198] on div "203, 15, 52, 15" at bounding box center [121, 194] width 28 height 9
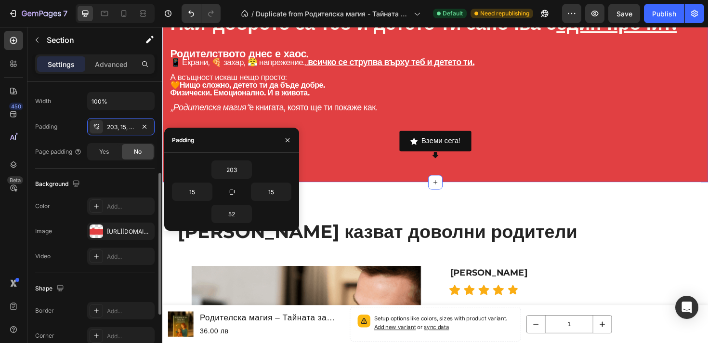
scroll to position [238, 0]
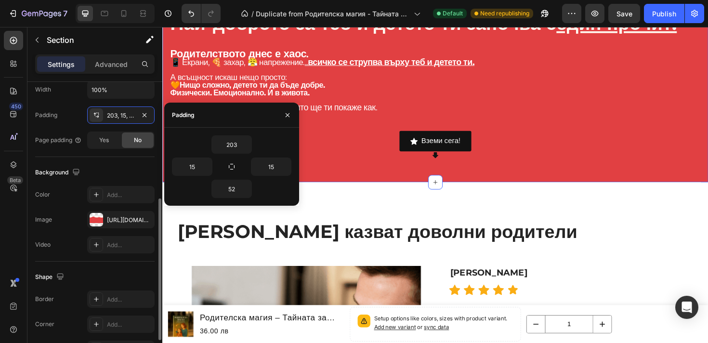
click at [75, 212] on div "Image [URL][DOMAIN_NAME]" at bounding box center [94, 219] width 119 height 17
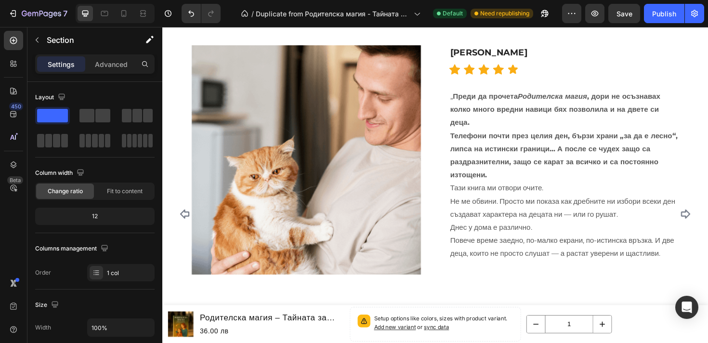
scroll to position [402, 0]
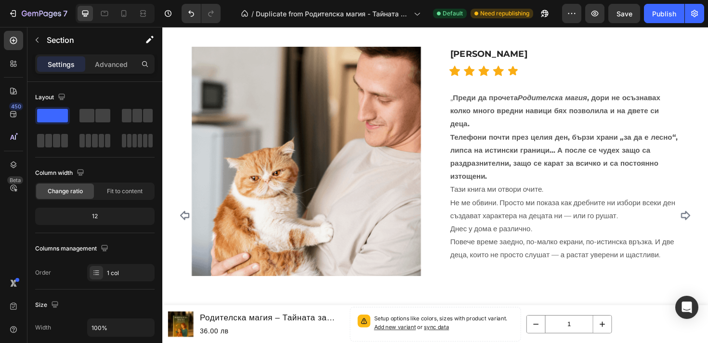
click at [312, 174] on img at bounding box center [314, 169] width 243 height 243
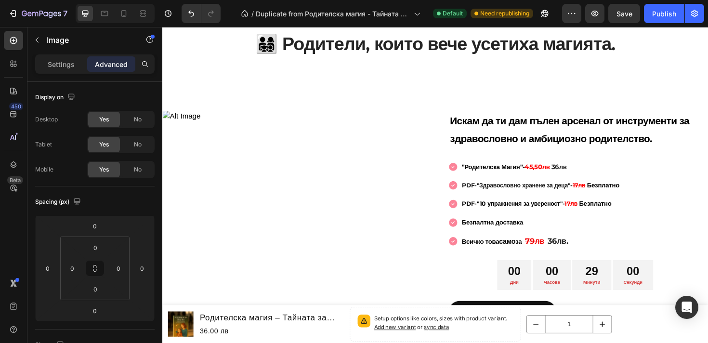
scroll to position [1273, 0]
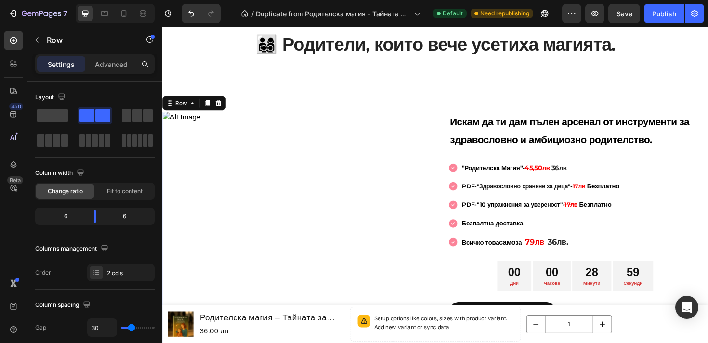
click at [339, 222] on div "Image" at bounding box center [303, 242] width 282 height 250
click at [62, 113] on span at bounding box center [52, 115] width 31 height 13
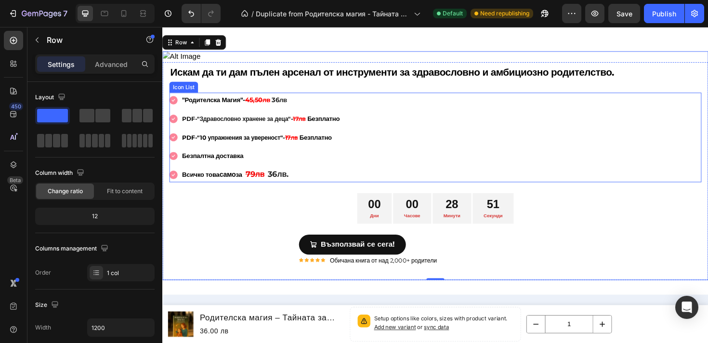
scroll to position [1349, 0]
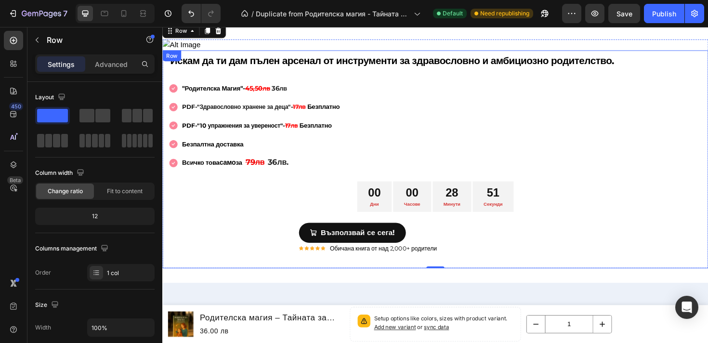
click at [281, 213] on div "Искам да ти дам пълен арсенал от инструменти за здравословно и амбициозно родит…" at bounding box center [452, 167] width 564 height 231
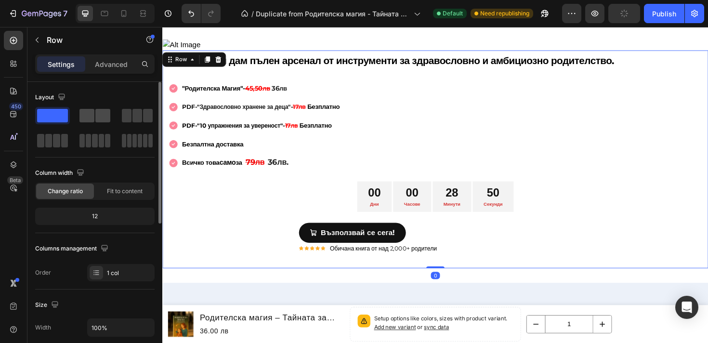
click at [99, 113] on span at bounding box center [102, 115] width 15 height 13
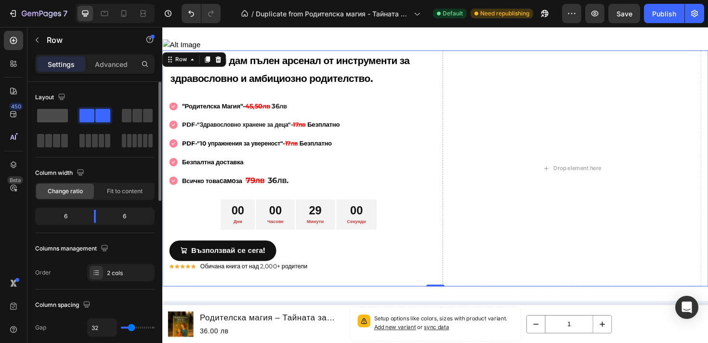
click at [58, 113] on span at bounding box center [52, 115] width 31 height 13
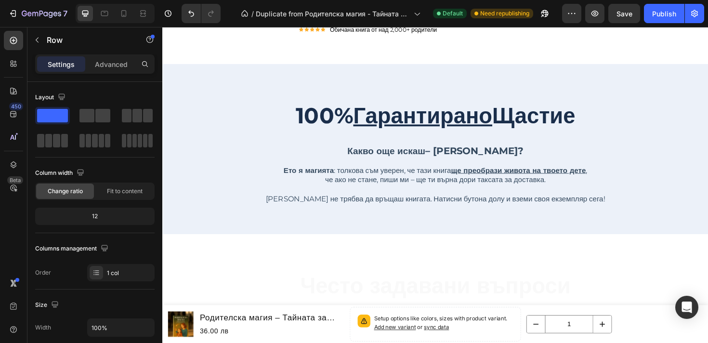
scroll to position [1628, 0]
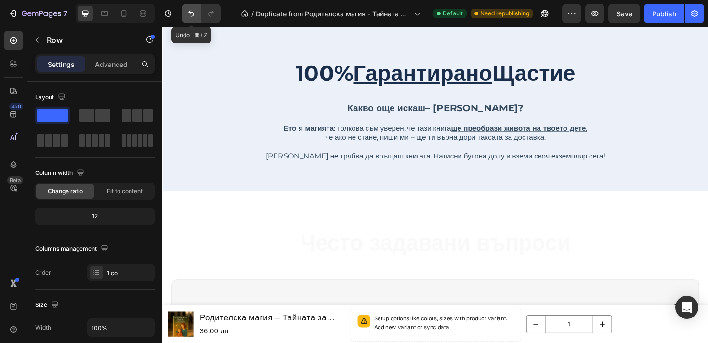
click at [195, 14] on icon "Undo/Redo" at bounding box center [191, 14] width 10 height 10
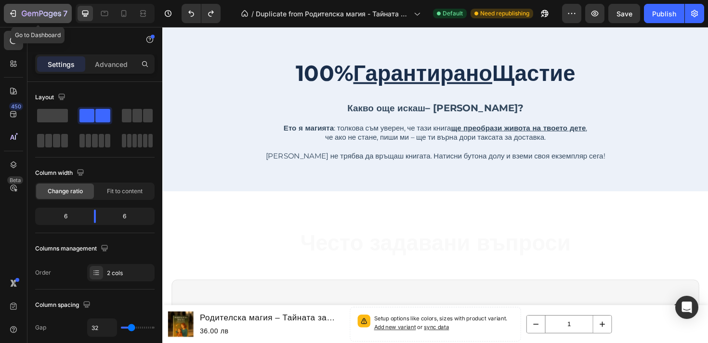
click at [22, 13] on icon "button" at bounding box center [24, 14] width 5 height 6
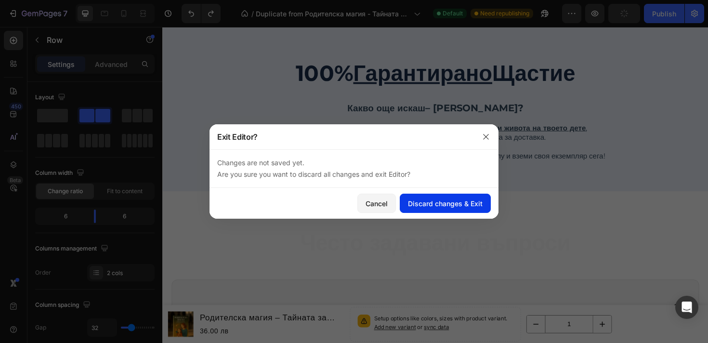
click at [443, 208] on div "Discard changes & Exit" at bounding box center [445, 203] width 75 height 10
